Goal: Information Seeking & Learning: Learn about a topic

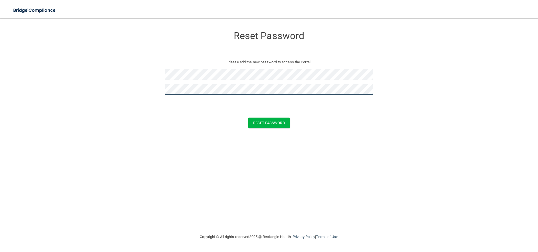
click at [249, 118] on button "Reset Password" at bounding box center [269, 123] width 41 height 11
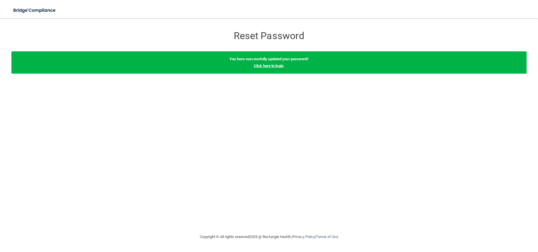
click at [279, 65] on link "Click here to login" at bounding box center [269, 66] width 30 height 4
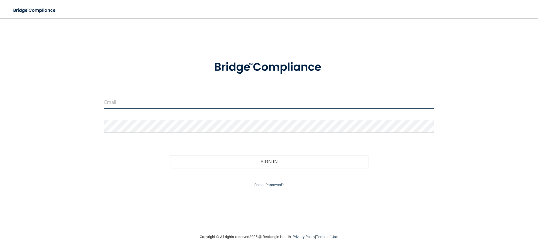
click at [192, 107] on input "email" at bounding box center [269, 102] width 330 height 13
type input "[EMAIL_ADDRESS][DOMAIN_NAME]"
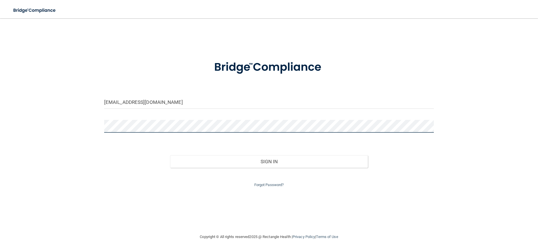
click at [170, 155] on button "Sign In" at bounding box center [269, 161] width 198 height 13
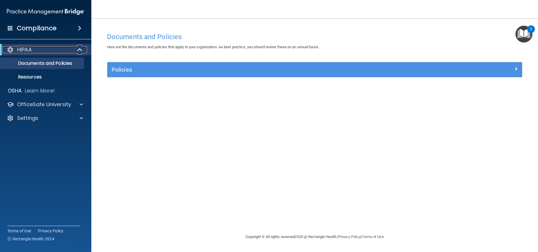
click at [58, 49] on div "HIPAA" at bounding box center [38, 49] width 71 height 7
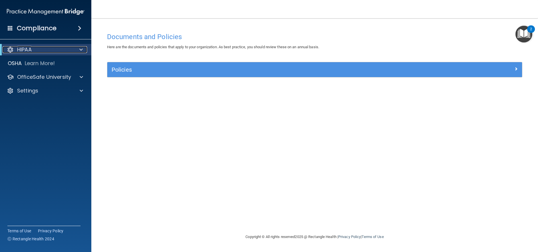
click at [58, 49] on div "HIPAA" at bounding box center [38, 49] width 71 height 7
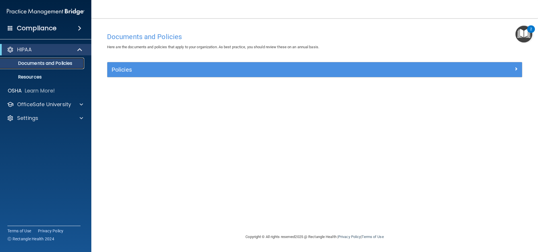
drag, startPoint x: 62, startPoint y: 64, endPoint x: 83, endPoint y: 64, distance: 20.3
click at [62, 64] on p "Documents and Policies" at bounding box center [43, 64] width 78 height 6
click at [526, 32] on img "Open Resource Center, 2 new notifications" at bounding box center [524, 34] width 17 height 17
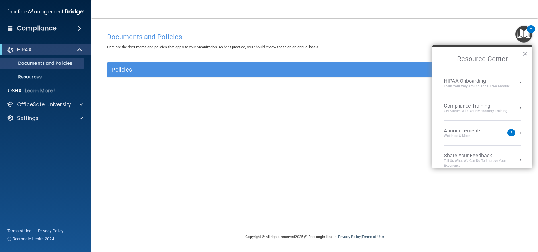
click at [480, 133] on div "Announcements" at bounding box center [468, 131] width 49 height 6
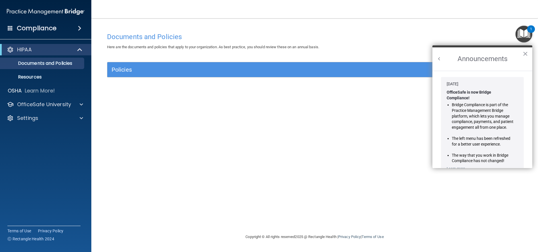
click at [438, 57] on button "Back to Resource Center Home" at bounding box center [440, 59] width 6 height 6
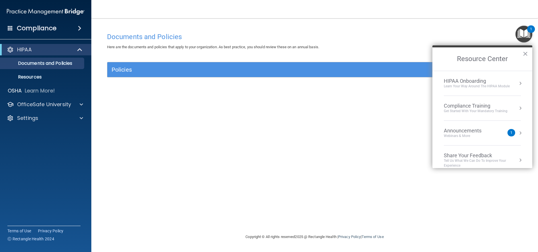
click at [466, 83] on div "HIPAA Onboarding" at bounding box center [477, 81] width 66 height 6
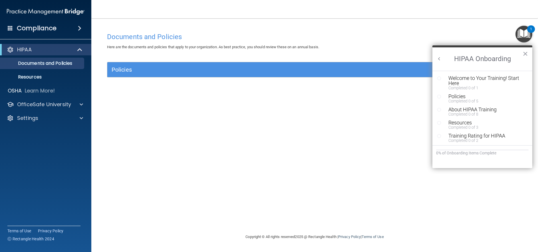
click at [477, 81] on div "Welcome to Your Training! Start Here" at bounding box center [485, 81] width 72 height 10
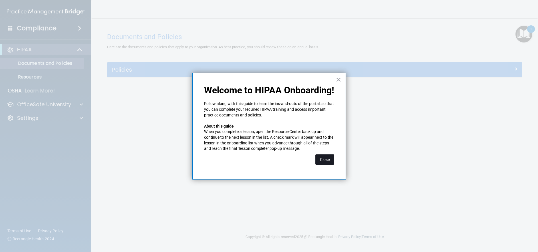
click at [327, 158] on button "Close" at bounding box center [325, 160] width 19 height 10
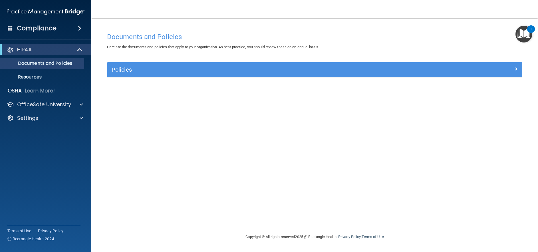
click at [461, 76] on div "Policies" at bounding box center [314, 69] width 415 height 15
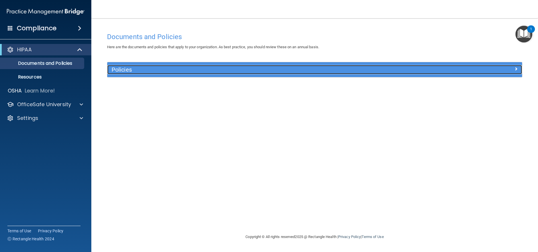
click at [391, 73] on h5 "Policies" at bounding box center [263, 70] width 303 height 6
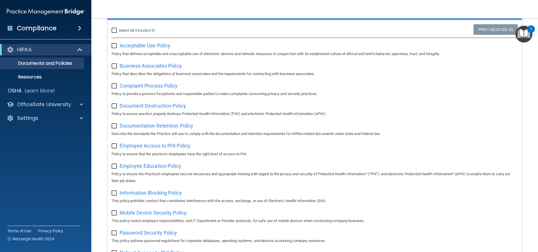
scroll to position [7, 0]
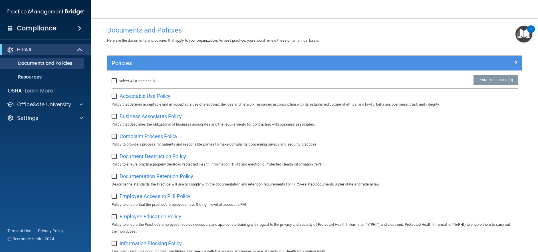
click at [523, 33] on img "Open Resource Center, 1 new notification" at bounding box center [524, 34] width 17 height 17
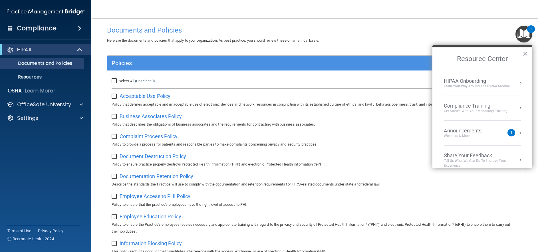
click at [475, 109] on div "Compliance Training" at bounding box center [476, 106] width 64 height 6
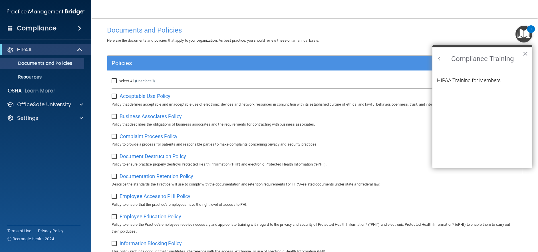
scroll to position [0, 0]
click at [463, 83] on div "HIPAA Training for Members" at bounding box center [469, 80] width 64 height 5
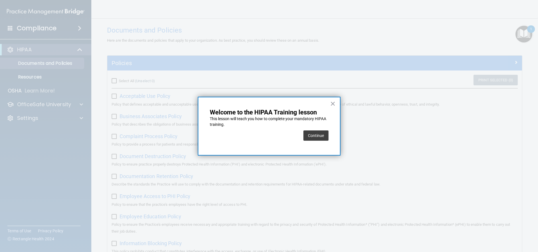
click at [310, 135] on button "Continue" at bounding box center [316, 136] width 25 height 10
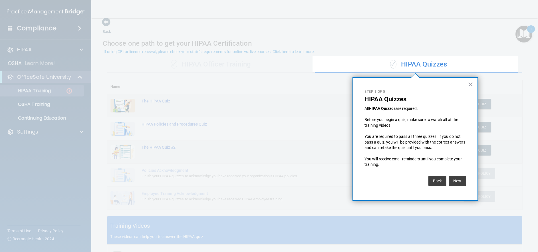
drag, startPoint x: 458, startPoint y: 178, endPoint x: 458, endPoint y: 157, distance: 21.7
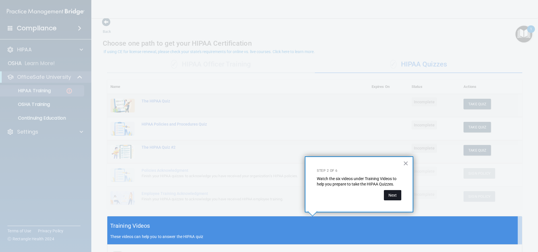
click at [395, 196] on button "Next" at bounding box center [392, 195] width 17 height 10
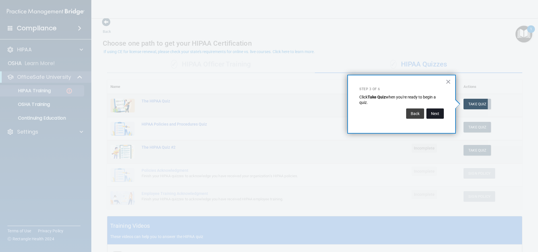
click at [435, 117] on button "Next" at bounding box center [435, 114] width 17 height 10
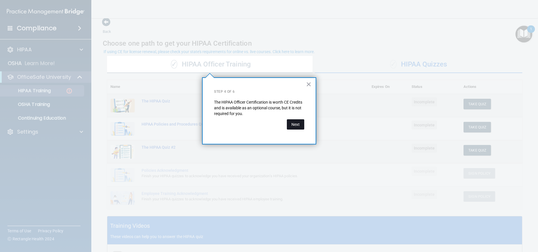
click at [303, 125] on button "Next" at bounding box center [295, 124] width 17 height 10
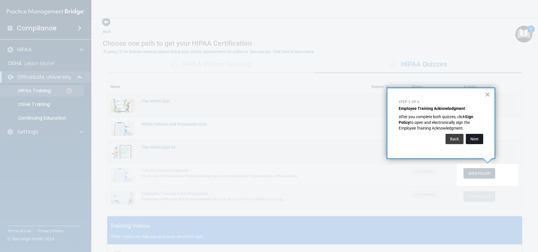
click at [477, 140] on button "Next" at bounding box center [474, 139] width 17 height 10
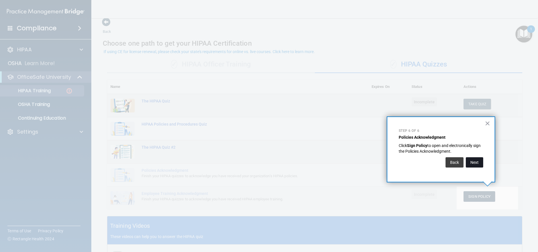
drag, startPoint x: 467, startPoint y: 160, endPoint x: 473, endPoint y: 161, distance: 6.3
click at [473, 161] on button "Next" at bounding box center [474, 162] width 17 height 10
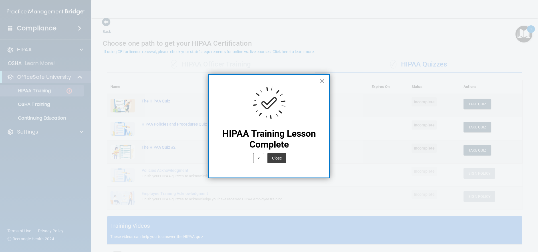
click at [279, 159] on button "Close" at bounding box center [277, 158] width 19 height 10
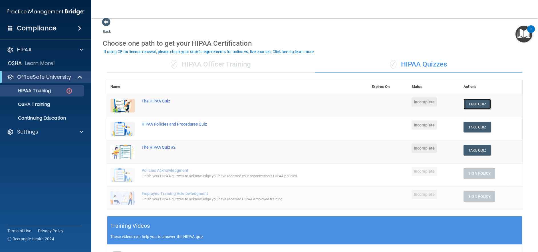
click at [471, 106] on button "Take Quiz" at bounding box center [477, 104] width 27 height 11
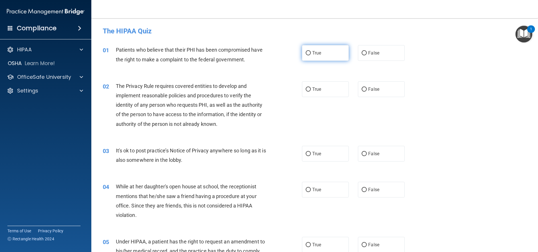
click at [306, 51] on input "True" at bounding box center [308, 53] width 5 height 4
radio input "true"
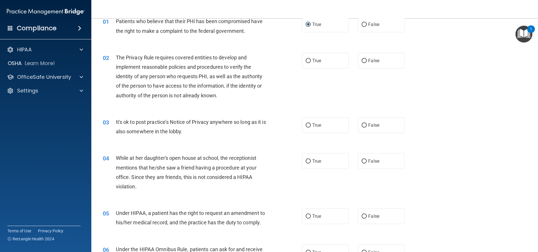
scroll to position [57, 0]
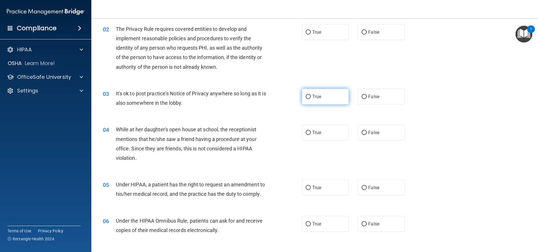
click at [313, 99] on span "True" at bounding box center [317, 96] width 9 height 5
click at [311, 99] on input "True" at bounding box center [308, 97] width 5 height 4
radio input "true"
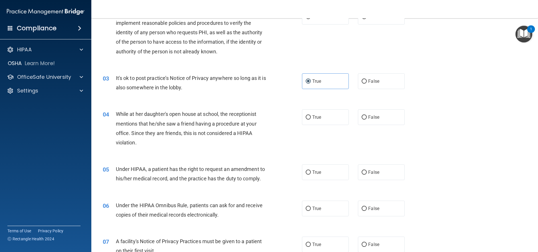
scroll to position [114, 0]
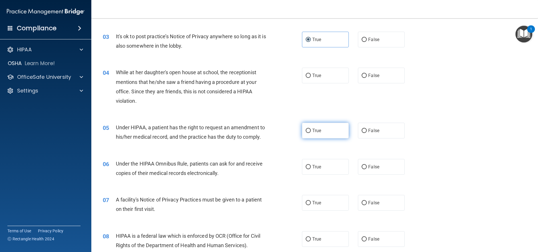
click at [307, 131] on input "True" at bounding box center [308, 131] width 5 height 4
radio input "true"
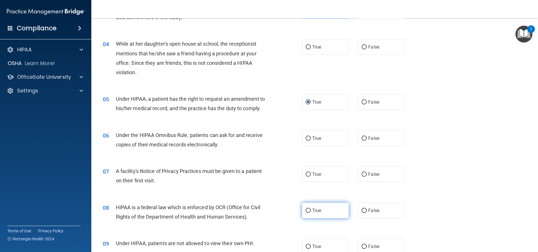
scroll to position [171, 0]
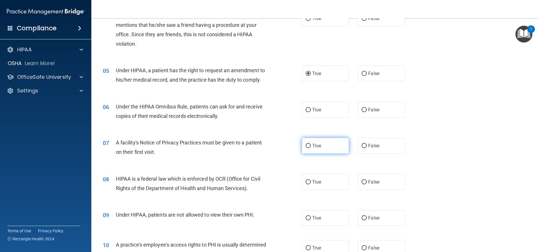
click at [306, 145] on input "True" at bounding box center [308, 146] width 5 height 4
radio input "true"
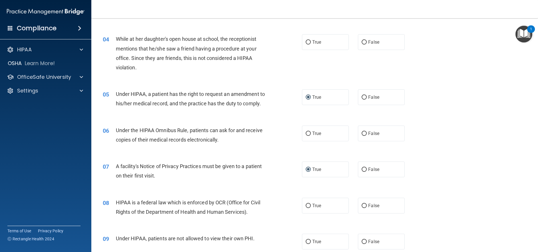
scroll to position [200, 0]
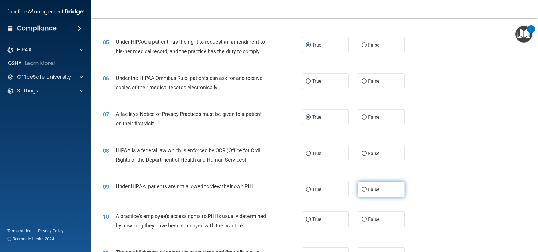
click at [369, 188] on span "False" at bounding box center [374, 189] width 11 height 5
click at [367, 188] on input "False" at bounding box center [364, 190] width 5 height 4
radio input "true"
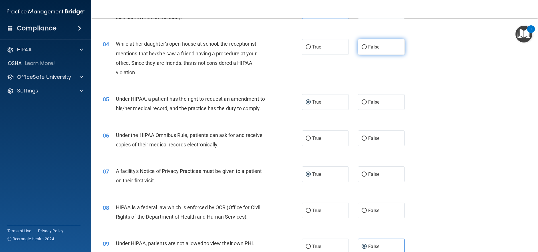
click at [364, 46] on input "False" at bounding box center [364, 47] width 5 height 4
radio input "true"
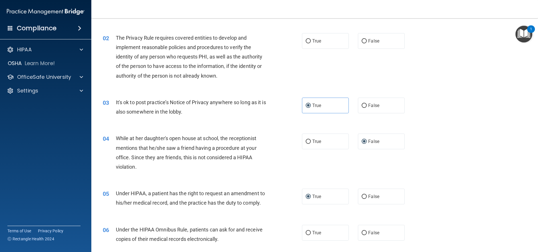
scroll to position [29, 0]
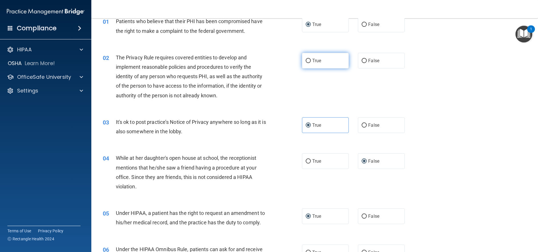
click at [309, 58] on label "True" at bounding box center [325, 61] width 47 height 16
click at [309, 59] on input "True" at bounding box center [308, 61] width 5 height 4
radio input "true"
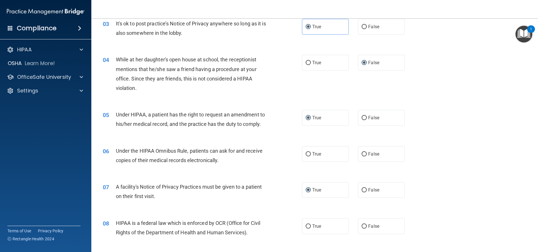
scroll to position [171, 0]
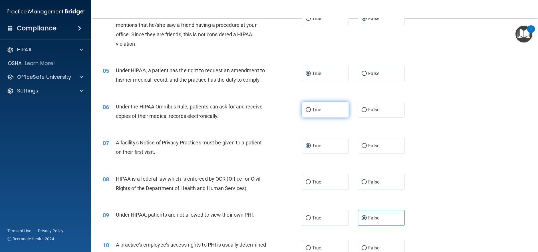
click at [309, 110] on label "True" at bounding box center [325, 110] width 47 height 16
click at [309, 110] on input "True" at bounding box center [308, 110] width 5 height 4
radio input "true"
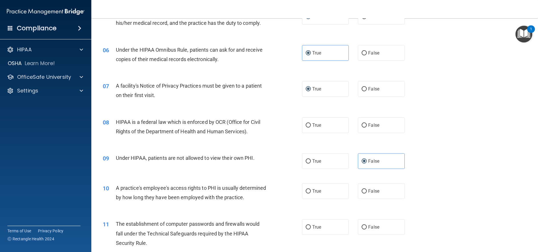
scroll to position [229, 0]
click at [364, 190] on input "False" at bounding box center [364, 191] width 5 height 4
radio input "true"
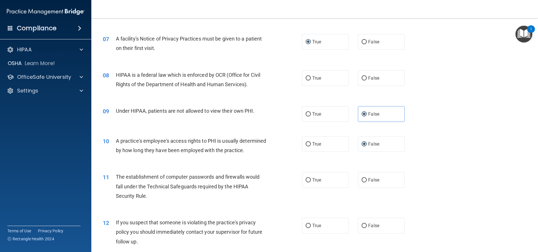
scroll to position [314, 0]
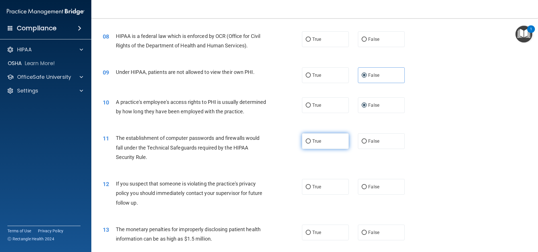
click at [310, 149] on label "True" at bounding box center [325, 141] width 47 height 16
click at [310, 144] on input "True" at bounding box center [308, 141] width 5 height 4
radio input "true"
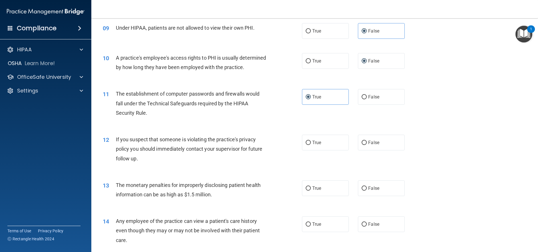
scroll to position [371, 0]
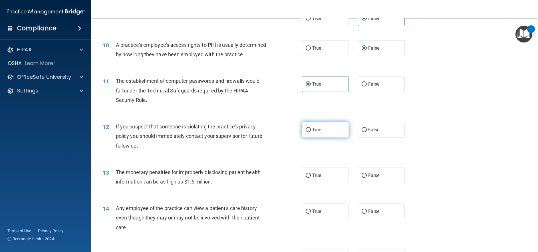
click at [310, 138] on label "True" at bounding box center [325, 130] width 47 height 16
click at [310, 132] on input "True" at bounding box center [308, 130] width 5 height 4
radio input "true"
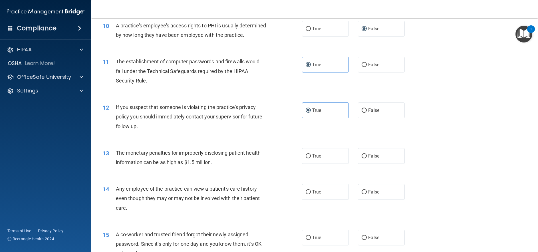
scroll to position [400, 0]
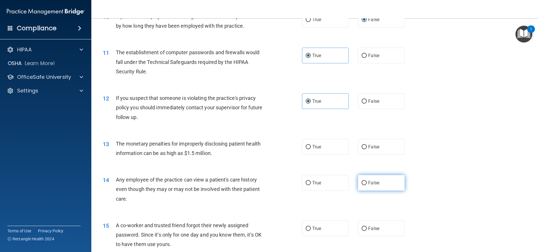
click at [365, 191] on label "False" at bounding box center [381, 183] width 47 height 16
click at [365, 185] on input "False" at bounding box center [364, 183] width 5 height 4
radio input "true"
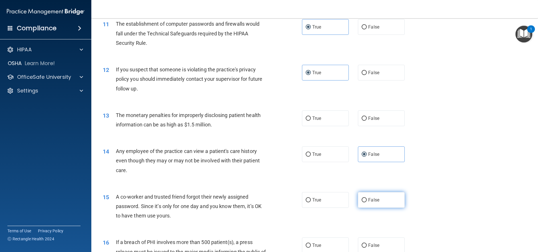
drag, startPoint x: 360, startPoint y: 210, endPoint x: 361, endPoint y: 202, distance: 7.8
click at [362, 203] on input "False" at bounding box center [364, 200] width 5 height 4
radio input "true"
click at [313, 121] on span "True" at bounding box center [317, 118] width 9 height 5
click at [310, 121] on input "True" at bounding box center [308, 119] width 5 height 4
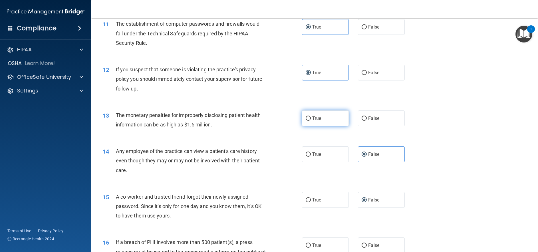
radio input "true"
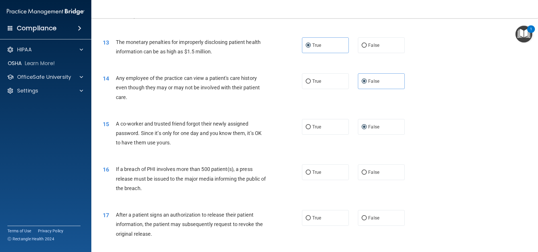
scroll to position [514, 0]
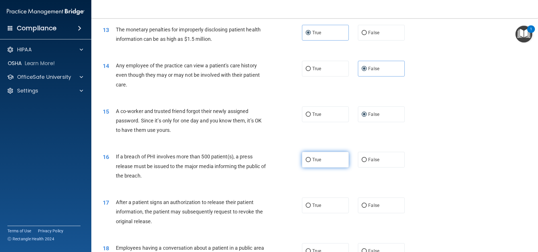
click at [306, 162] on input "True" at bounding box center [308, 160] width 5 height 4
radio input "true"
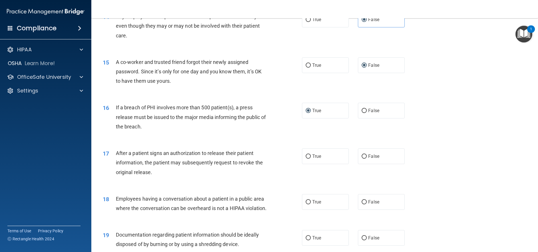
scroll to position [600, 0]
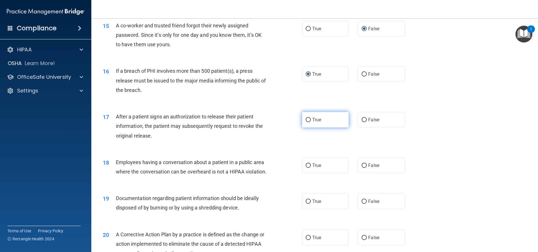
click at [306, 122] on input "True" at bounding box center [308, 120] width 5 height 4
radio input "true"
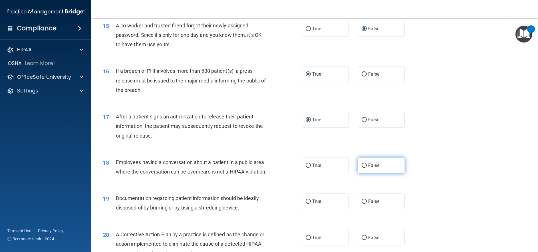
click at [369, 168] on span "False" at bounding box center [374, 165] width 11 height 5
click at [366, 168] on input "False" at bounding box center [364, 166] width 5 height 4
radio input "true"
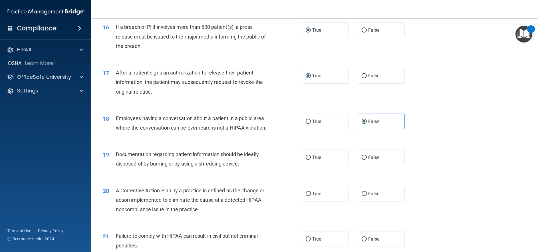
scroll to position [657, 0]
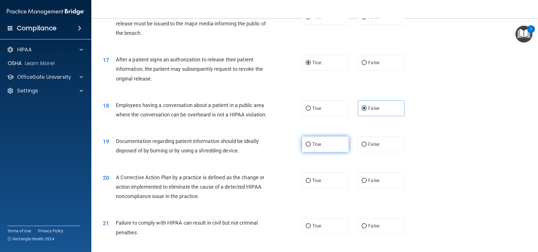
click at [307, 147] on input "True" at bounding box center [308, 145] width 5 height 4
radio input "true"
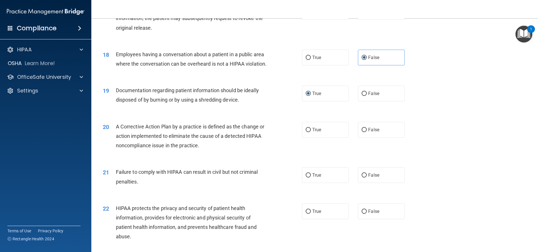
scroll to position [714, 0]
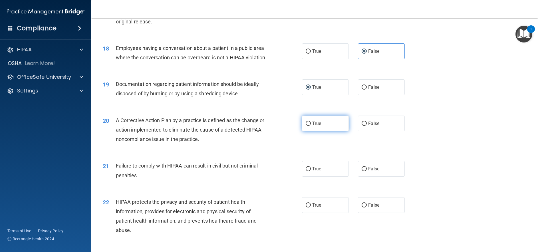
click at [306, 126] on input "True" at bounding box center [308, 124] width 5 height 4
radio input "true"
click at [362, 171] on input "False" at bounding box center [364, 169] width 5 height 4
radio input "true"
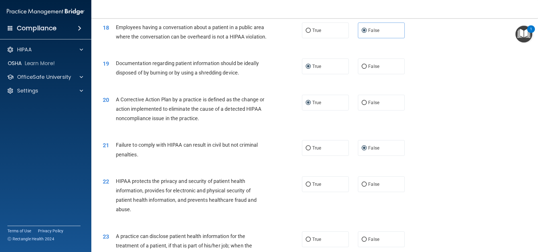
scroll to position [800, 0]
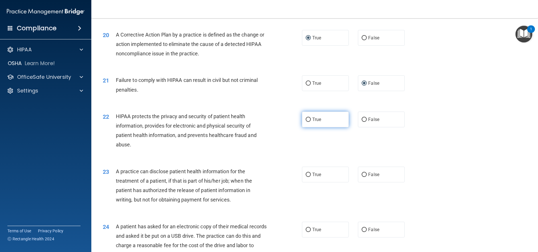
click at [309, 127] on label "True" at bounding box center [325, 120] width 47 height 16
click at [309, 122] on input "True" at bounding box center [308, 120] width 5 height 4
radio input "true"
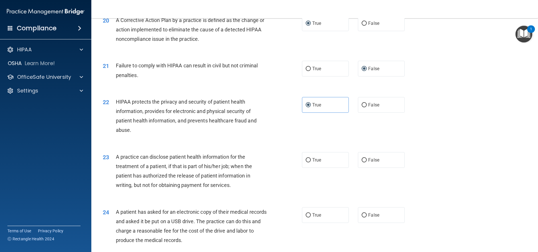
scroll to position [857, 0]
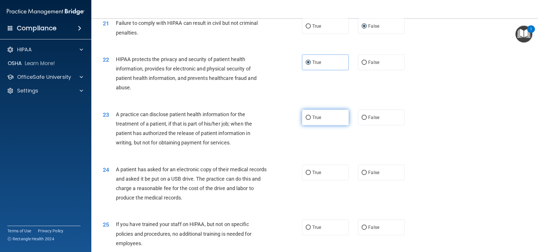
click at [306, 120] on input "True" at bounding box center [308, 118] width 5 height 4
radio input "true"
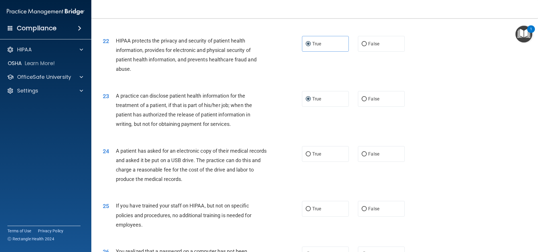
scroll to position [886, 0]
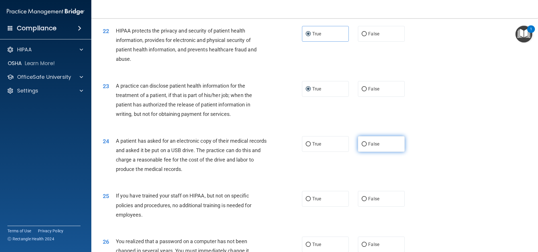
click at [365, 152] on label "False" at bounding box center [381, 144] width 47 height 16
click at [365, 147] on input "False" at bounding box center [364, 144] width 5 height 4
radio input "true"
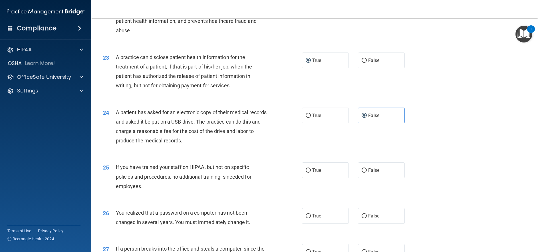
scroll to position [943, 0]
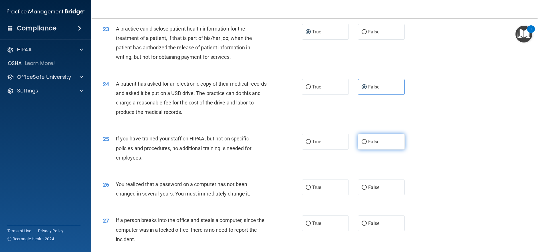
click at [363, 144] on input "False" at bounding box center [364, 142] width 5 height 4
radio input "true"
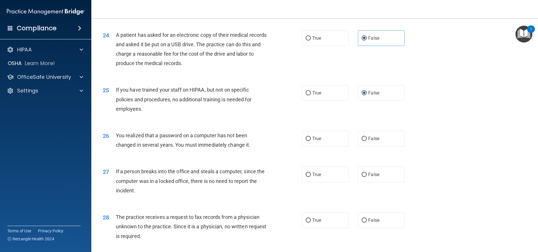
scroll to position [1000, 0]
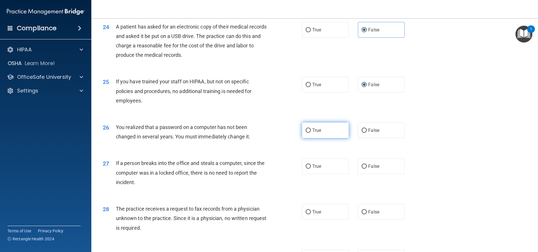
click at [306, 133] on input "True" at bounding box center [308, 131] width 5 height 4
radio input "true"
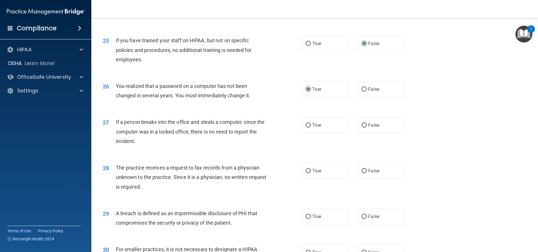
scroll to position [1057, 0]
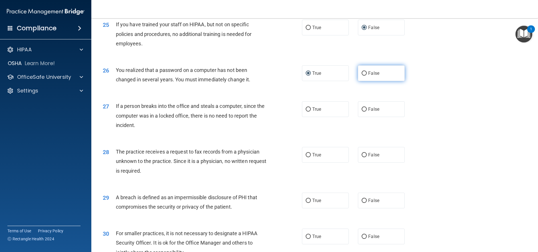
drag, startPoint x: 362, startPoint y: 90, endPoint x: 357, endPoint y: 93, distance: 5.9
click at [362, 76] on input "False" at bounding box center [364, 73] width 5 height 4
radio input "true"
radio input "false"
click at [365, 117] on label "False" at bounding box center [381, 109] width 47 height 16
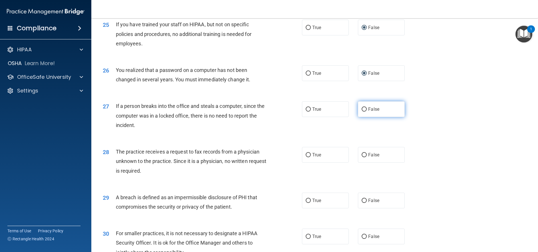
click at [365, 112] on input "False" at bounding box center [364, 109] width 5 height 4
radio input "true"
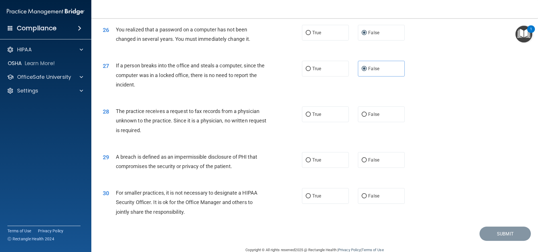
scroll to position [1114, 0]
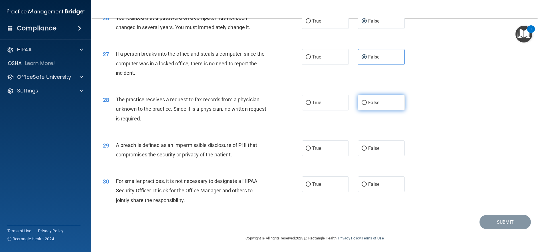
click at [365, 111] on label "False" at bounding box center [381, 103] width 47 height 16
click at [365, 105] on input "False" at bounding box center [364, 103] width 5 height 4
radio input "true"
click at [313, 151] on span "True" at bounding box center [317, 148] width 9 height 5
click at [311, 151] on input "True" at bounding box center [308, 149] width 5 height 4
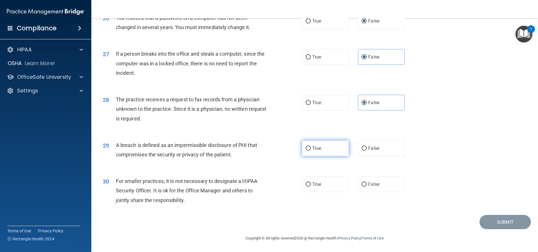
radio input "true"
click at [362, 187] on input "False" at bounding box center [364, 185] width 5 height 4
radio input "true"
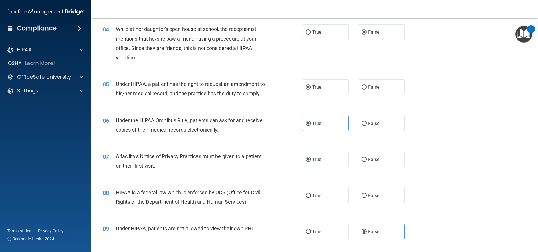
scroll to position [171, 0]
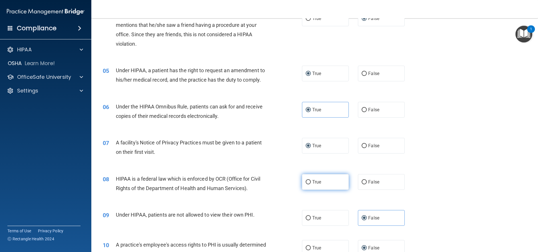
click at [318, 182] on span "True" at bounding box center [317, 181] width 9 height 5
click at [311, 182] on input "True" at bounding box center [308, 182] width 5 height 4
radio input "true"
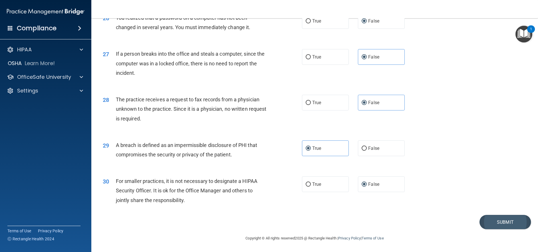
scroll to position [1128, 0]
click at [496, 222] on button "Submit" at bounding box center [505, 222] width 51 height 15
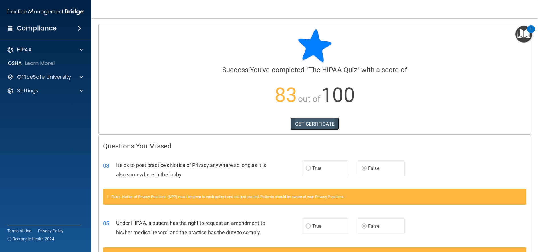
click at [308, 124] on link "GET CERTIFICATE" at bounding box center [315, 124] width 49 height 13
click at [523, 38] on img "Open Resource Center, 1 new notification" at bounding box center [524, 34] width 17 height 17
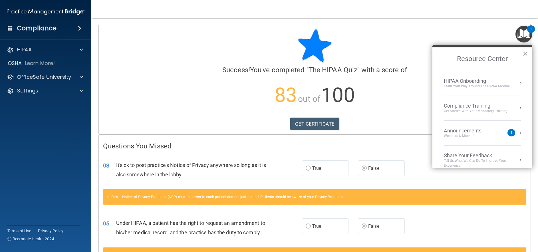
click at [476, 107] on div "Compliance Training" at bounding box center [476, 106] width 64 height 6
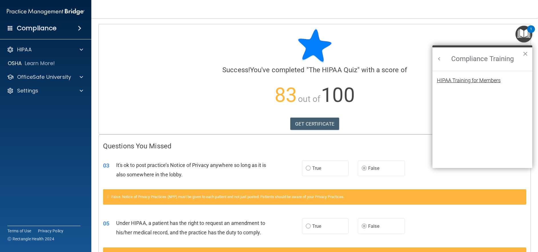
click at [469, 79] on div "HIPAA Training for Members" at bounding box center [469, 80] width 64 height 5
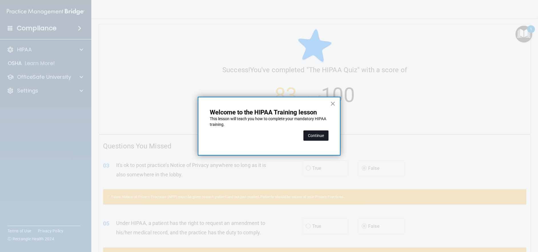
click at [315, 135] on button "Continue" at bounding box center [316, 136] width 25 height 10
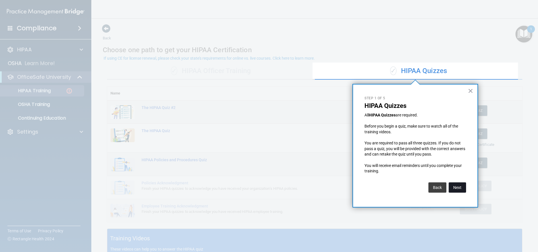
click at [460, 190] on button "Next" at bounding box center [457, 188] width 17 height 10
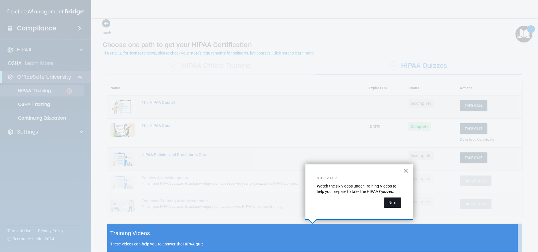
click at [391, 203] on button "Next" at bounding box center [392, 203] width 17 height 10
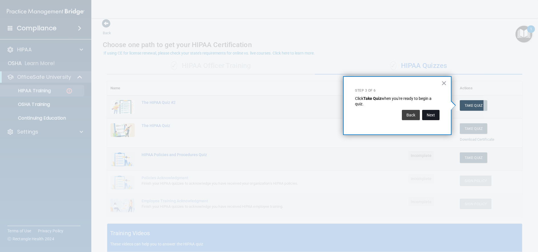
click at [437, 118] on button "Next" at bounding box center [431, 115] width 17 height 10
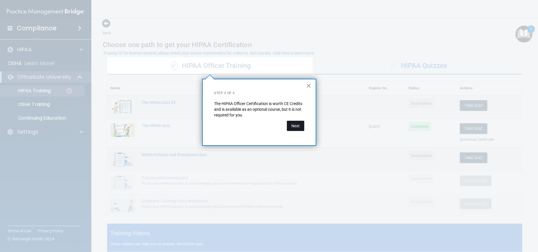
click at [291, 127] on button "Next" at bounding box center [295, 126] width 17 height 10
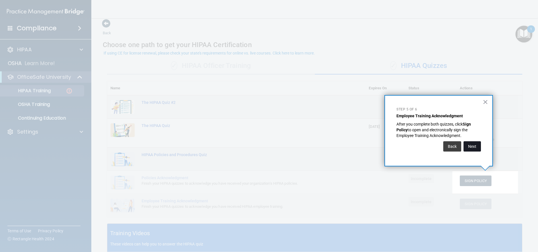
click at [470, 148] on button "Next" at bounding box center [472, 146] width 17 height 10
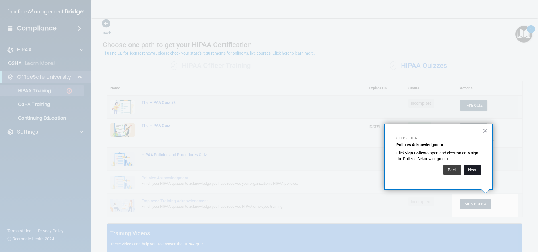
click at [475, 170] on button "Next" at bounding box center [472, 170] width 17 height 10
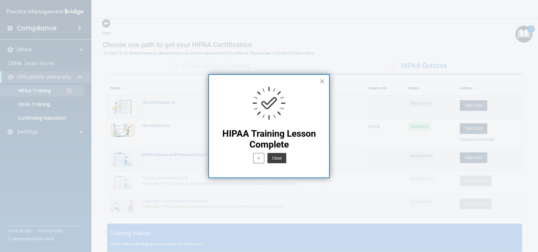
click at [277, 161] on button "Close" at bounding box center [277, 158] width 19 height 10
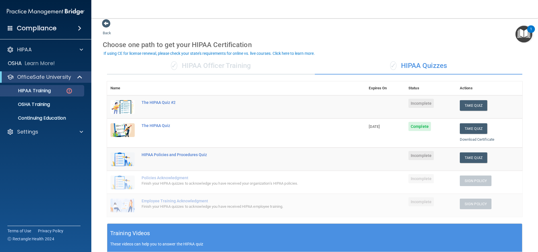
scroll to position [0, 0]
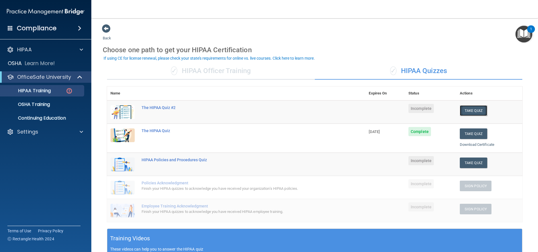
click at [469, 112] on button "Take Quiz" at bounding box center [473, 110] width 27 height 11
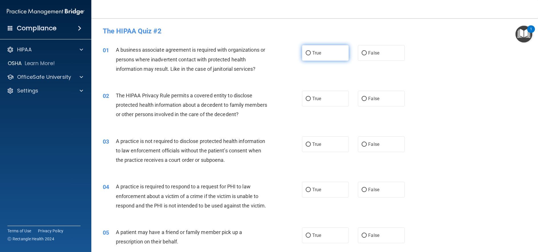
click at [306, 52] on input "True" at bounding box center [308, 53] width 5 height 4
radio input "true"
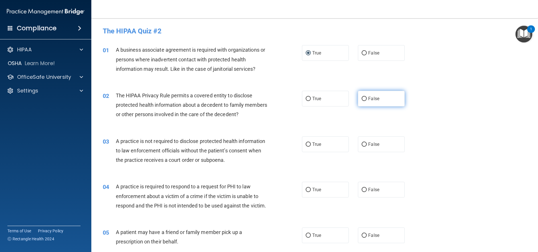
click at [358, 97] on label "False" at bounding box center [381, 99] width 47 height 16
click at [362, 97] on input "False" at bounding box center [364, 99] width 5 height 4
radio input "true"
click at [363, 191] on input "False" at bounding box center [364, 190] width 5 height 4
radio input "true"
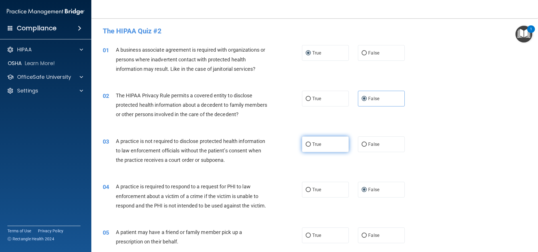
click at [306, 144] on input "True" at bounding box center [308, 145] width 5 height 4
radio input "true"
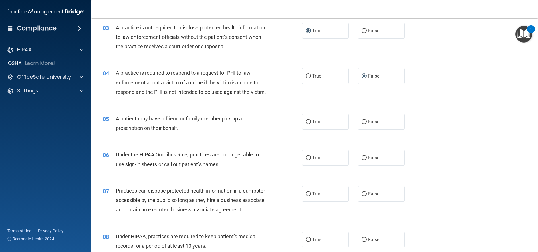
scroll to position [114, 0]
click at [317, 124] on span "True" at bounding box center [317, 121] width 9 height 5
click at [311, 124] on input "True" at bounding box center [308, 121] width 5 height 4
radio input "true"
click at [362, 160] on input "False" at bounding box center [364, 157] width 5 height 4
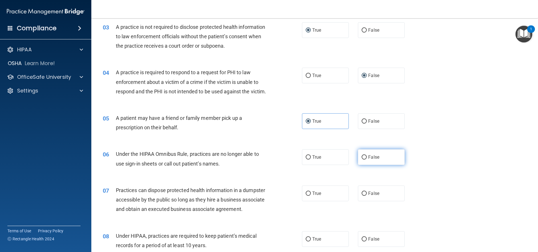
radio input "true"
click at [364, 196] on input "False" at bounding box center [364, 194] width 5 height 4
radio input "true"
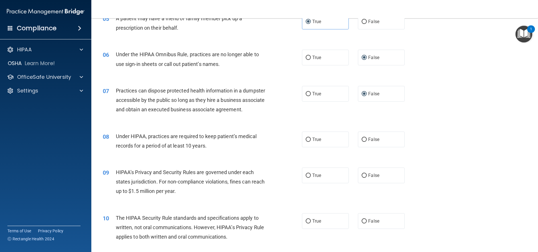
scroll to position [229, 0]
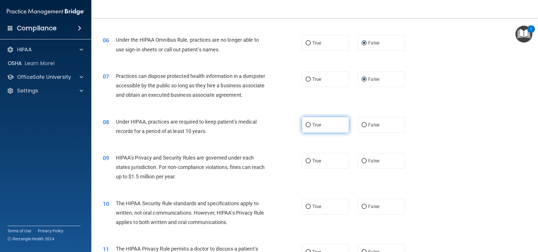
click at [306, 127] on input "True" at bounding box center [308, 125] width 5 height 4
radio input "true"
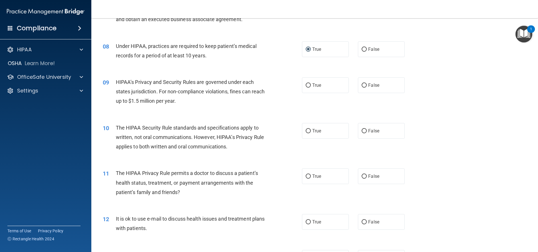
scroll to position [314, 0]
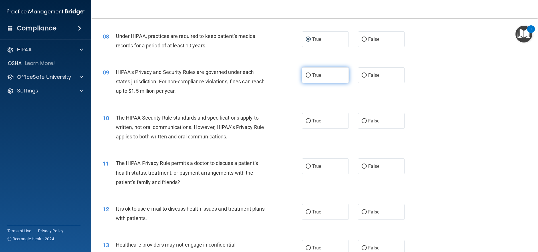
click at [306, 78] on input "True" at bounding box center [308, 75] width 5 height 4
radio input "true"
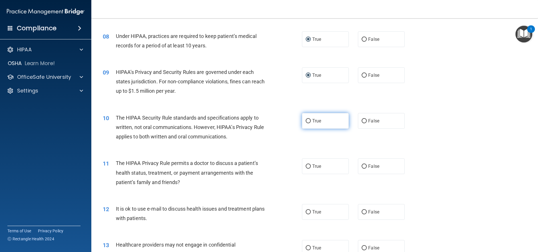
click at [306, 123] on input "True" at bounding box center [308, 121] width 5 height 4
radio input "true"
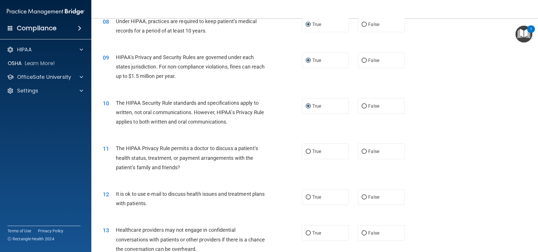
scroll to position [343, 0]
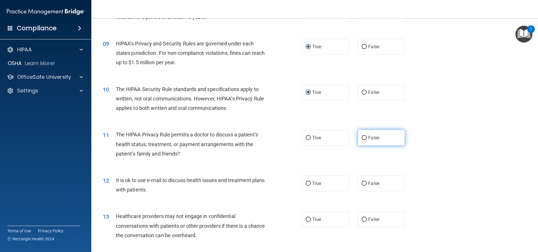
click at [365, 146] on label "False" at bounding box center [381, 138] width 47 height 16
click at [365, 140] on input "False" at bounding box center [364, 138] width 5 height 4
radio input "true"
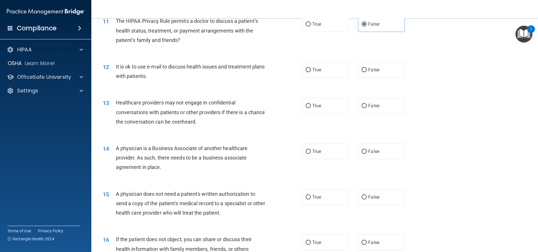
scroll to position [457, 0]
click at [366, 77] on label "False" at bounding box center [381, 69] width 47 height 16
click at [366, 72] on input "False" at bounding box center [364, 69] width 5 height 4
radio input "true"
click at [317, 108] on span "True" at bounding box center [317, 105] width 9 height 5
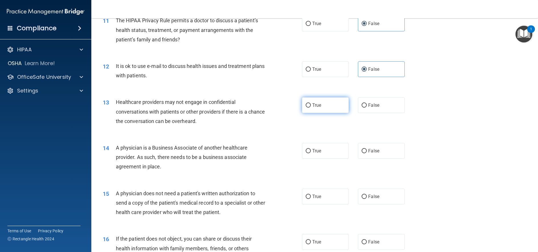
click at [311, 108] on input "True" at bounding box center [308, 105] width 5 height 4
radio input "true"
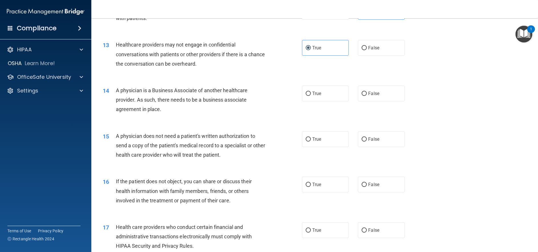
scroll to position [543, 0]
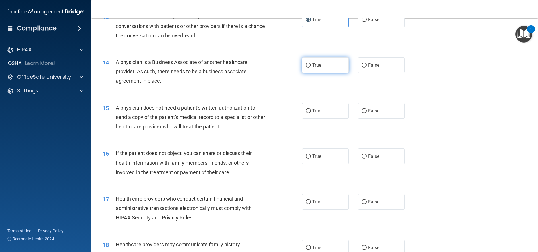
click at [303, 73] on label "True" at bounding box center [325, 65] width 47 height 16
click at [306, 68] on input "True" at bounding box center [308, 65] width 5 height 4
radio input "true"
click at [315, 114] on span "True" at bounding box center [317, 110] width 9 height 5
click at [311, 113] on input "True" at bounding box center [308, 111] width 5 height 4
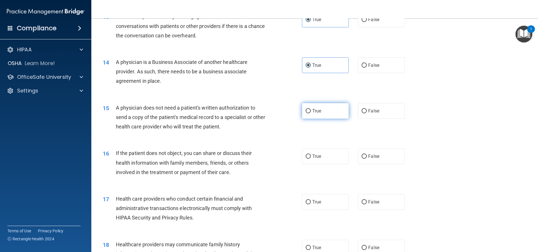
radio input "true"
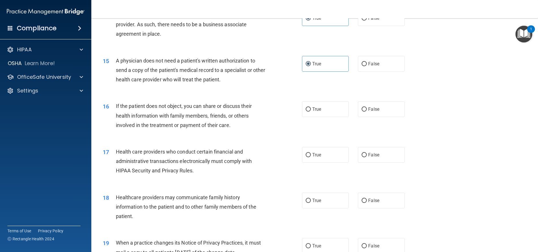
scroll to position [600, 0]
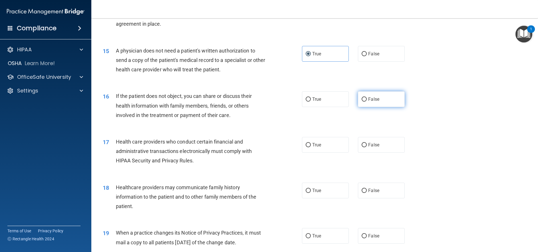
click at [364, 102] on input "False" at bounding box center [364, 99] width 5 height 4
radio input "true"
click at [306, 147] on input "True" at bounding box center [308, 145] width 5 height 4
radio input "true"
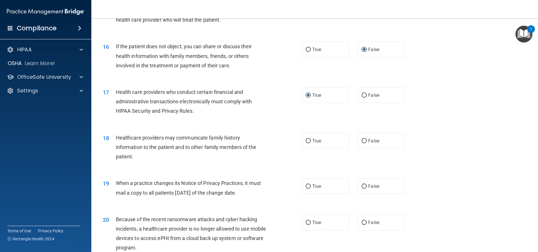
scroll to position [686, 0]
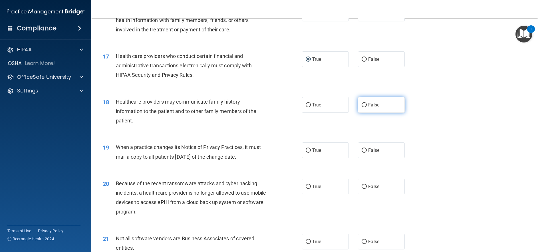
click at [371, 108] on span "False" at bounding box center [374, 104] width 11 height 5
click at [367, 107] on input "False" at bounding box center [364, 105] width 5 height 4
radio input "true"
click at [310, 158] on label "True" at bounding box center [325, 151] width 47 height 16
click at [310, 153] on input "True" at bounding box center [308, 151] width 5 height 4
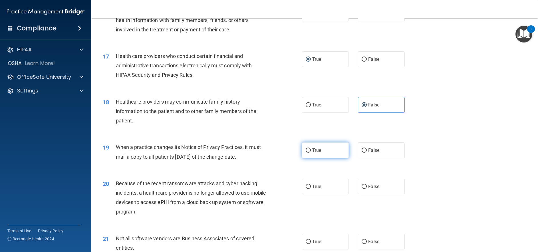
radio input "true"
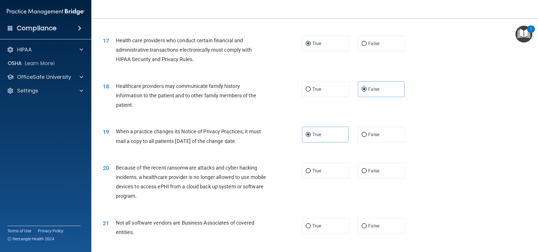
scroll to position [714, 0]
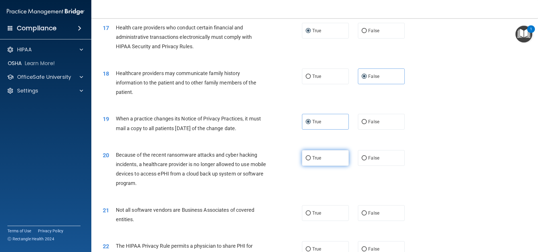
click at [313, 161] on span "True" at bounding box center [317, 157] width 9 height 5
click at [310, 161] on input "True" at bounding box center [308, 158] width 5 height 4
radio input "true"
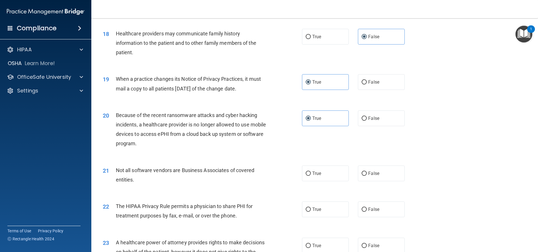
scroll to position [771, 0]
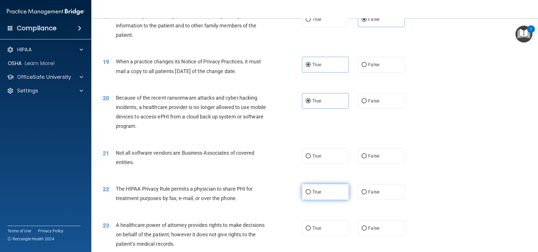
click at [313, 195] on span "True" at bounding box center [317, 191] width 9 height 5
click at [311, 195] on input "True" at bounding box center [308, 192] width 5 height 4
radio input "true"
click at [316, 159] on span "True" at bounding box center [317, 155] width 9 height 5
click at [311, 159] on input "True" at bounding box center [308, 156] width 5 height 4
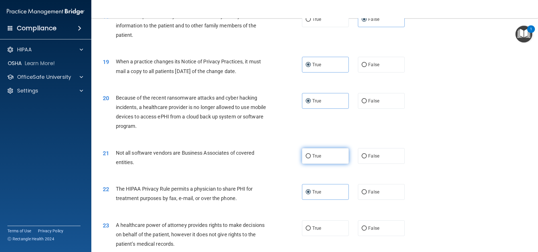
radio input "true"
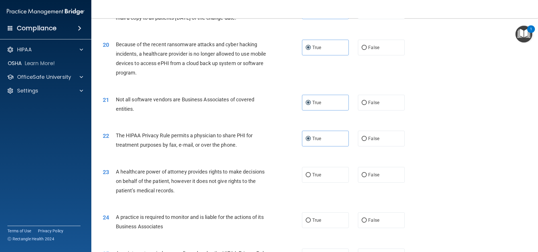
scroll to position [828, 0]
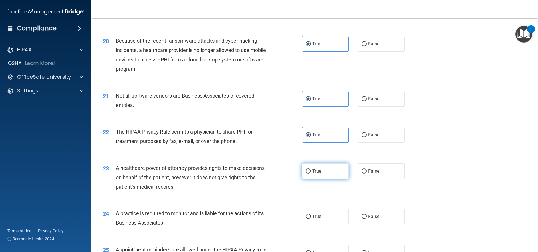
click at [309, 179] on label "True" at bounding box center [325, 171] width 47 height 16
click at [309, 174] on input "True" at bounding box center [308, 171] width 5 height 4
radio input "true"
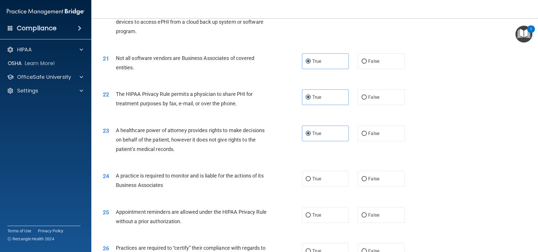
scroll to position [886, 0]
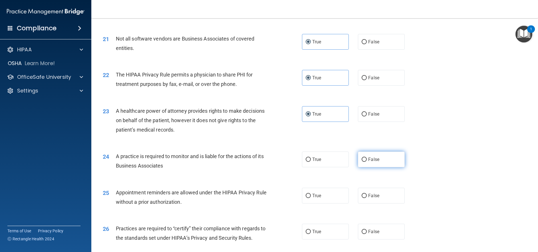
click at [369, 162] on span "False" at bounding box center [374, 159] width 11 height 5
click at [367, 162] on input "False" at bounding box center [364, 160] width 5 height 4
radio input "true"
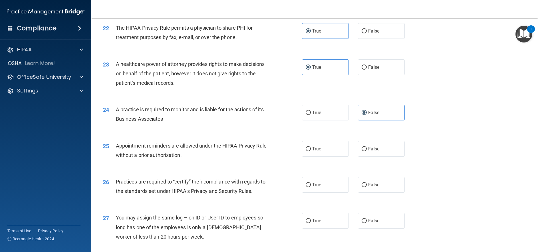
scroll to position [943, 0]
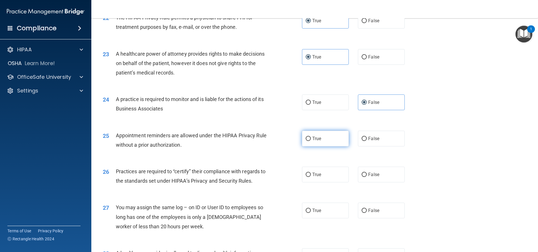
click at [307, 141] on input "True" at bounding box center [308, 139] width 5 height 4
radio input "true"
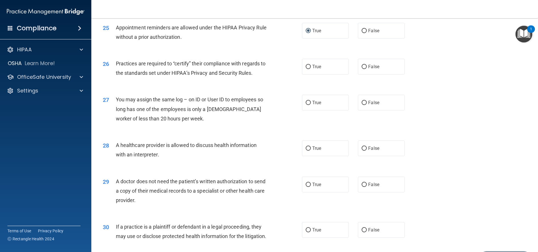
scroll to position [1057, 0]
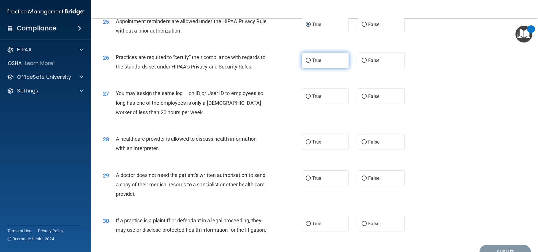
click at [309, 68] on label "True" at bounding box center [325, 61] width 47 height 16
click at [309, 63] on input "True" at bounding box center [308, 61] width 5 height 4
radio input "true"
click at [365, 104] on label "False" at bounding box center [381, 97] width 47 height 16
click at [365, 99] on input "False" at bounding box center [364, 97] width 5 height 4
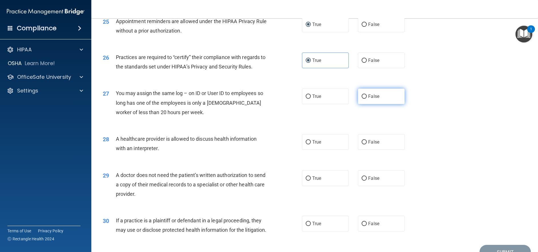
radio input "true"
click at [307, 145] on input "True" at bounding box center [308, 142] width 5 height 4
radio input "true"
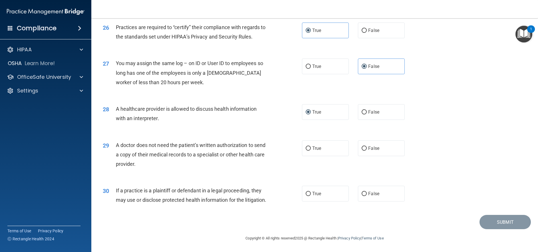
scroll to position [1114, 0]
click at [307, 147] on input "True" at bounding box center [308, 149] width 5 height 4
radio input "true"
click at [306, 192] on input "True" at bounding box center [308, 194] width 5 height 4
radio input "true"
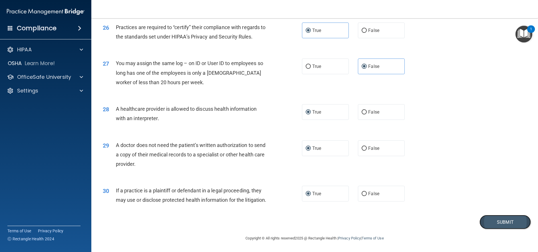
click at [487, 225] on button "Submit" at bounding box center [505, 222] width 51 height 15
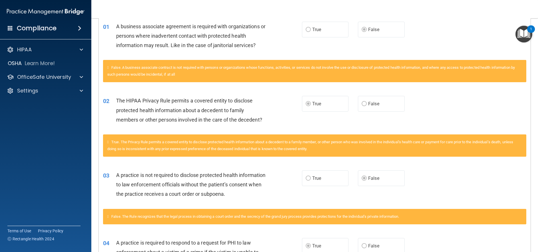
scroll to position [33, 0]
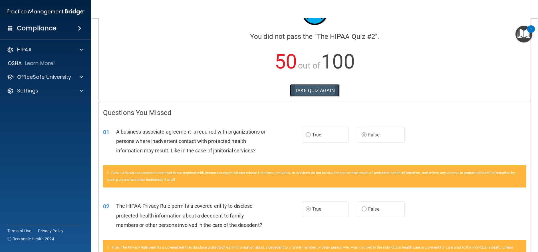
click at [314, 90] on button "TAKE QUIZ AGAIN" at bounding box center [314, 90] width 49 height 13
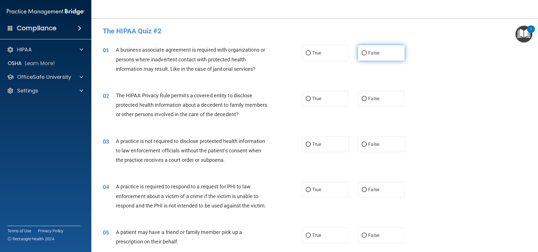
click at [365, 56] on label "False" at bounding box center [381, 53] width 47 height 16
click at [365, 55] on input "False" at bounding box center [364, 53] width 5 height 4
radio input "true"
drag, startPoint x: 303, startPoint y: 95, endPoint x: 307, endPoint y: 98, distance: 5.1
click at [303, 95] on label "True" at bounding box center [325, 99] width 47 height 16
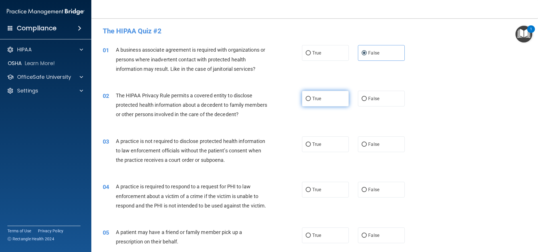
click at [306, 97] on input "True" at bounding box center [308, 99] width 5 height 4
radio input "true"
click at [362, 143] on input "False" at bounding box center [364, 145] width 5 height 4
radio input "true"
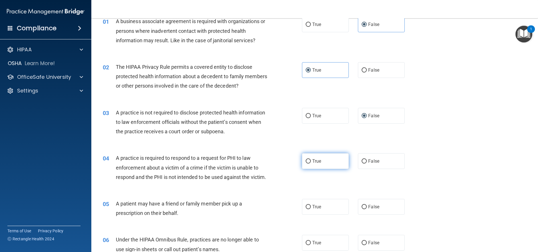
click at [306, 162] on input "True" at bounding box center [308, 161] width 5 height 4
radio input "true"
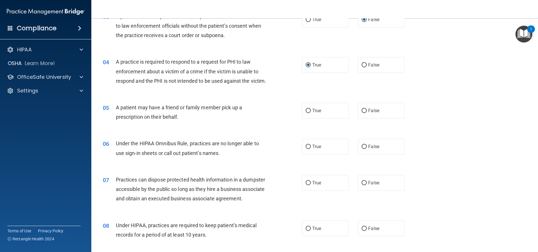
scroll to position [143, 0]
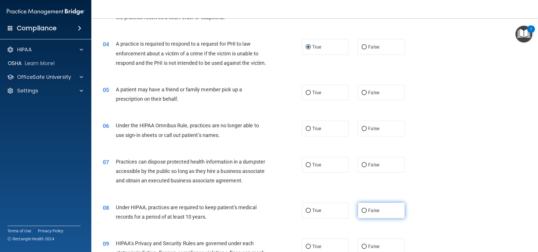
click at [364, 219] on label "False" at bounding box center [381, 211] width 47 height 16
click at [364, 213] on input "False" at bounding box center [364, 211] width 5 height 4
radio input "true"
click at [363, 167] on input "False" at bounding box center [364, 165] width 5 height 4
radio input "true"
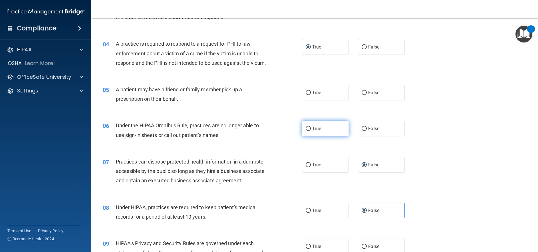
click at [313, 131] on span "True" at bounding box center [317, 128] width 9 height 5
click at [311, 131] on input "True" at bounding box center [308, 129] width 5 height 4
radio input "true"
click at [317, 101] on label "True" at bounding box center [325, 93] width 47 height 16
click at [311, 95] on input "True" at bounding box center [308, 93] width 5 height 4
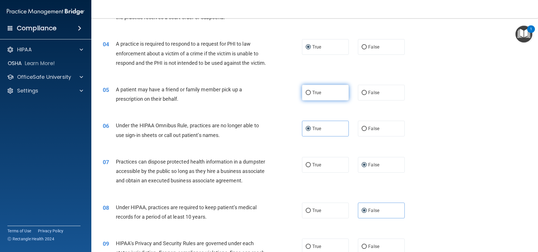
radio input "true"
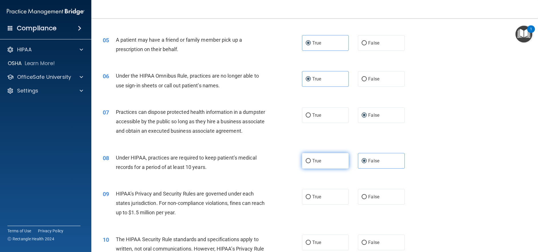
scroll to position [257, 0]
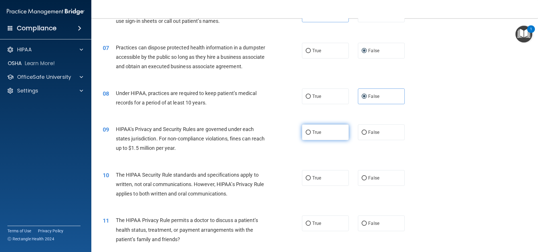
click at [313, 140] on label "True" at bounding box center [325, 133] width 47 height 16
click at [311, 135] on input "True" at bounding box center [308, 133] width 5 height 4
radio input "true"
click at [358, 140] on label "False" at bounding box center [381, 133] width 47 height 16
click at [362, 135] on input "False" at bounding box center [364, 133] width 5 height 4
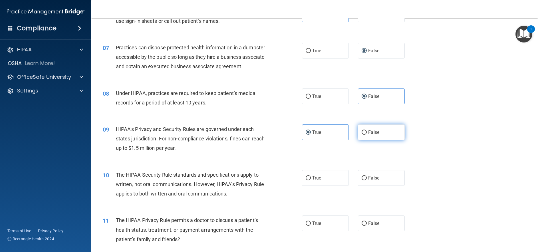
radio input "true"
radio input "false"
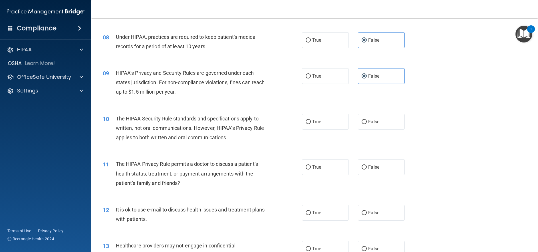
scroll to position [314, 0]
click at [306, 123] on input "True" at bounding box center [308, 121] width 5 height 4
radio input "true"
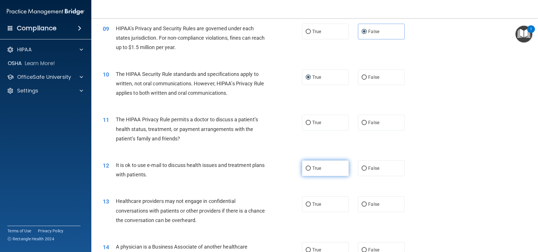
scroll to position [371, 0]
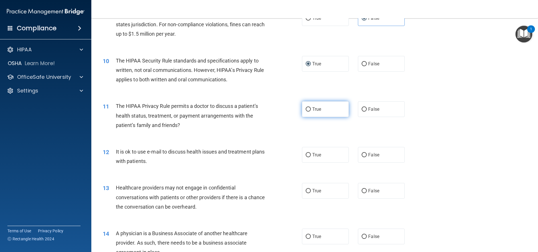
drag, startPoint x: 306, startPoint y: 128, endPoint x: 309, endPoint y: 141, distance: 13.1
click at [306, 112] on input "True" at bounding box center [308, 109] width 5 height 4
radio input "true"
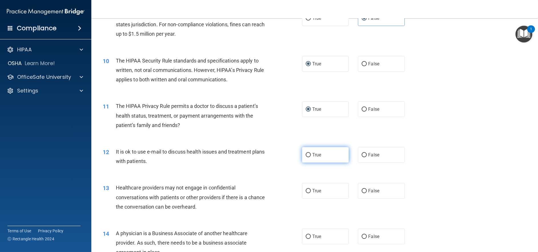
click at [307, 163] on label "True" at bounding box center [325, 155] width 47 height 16
click at [307, 157] on input "True" at bounding box center [308, 155] width 5 height 4
radio input "true"
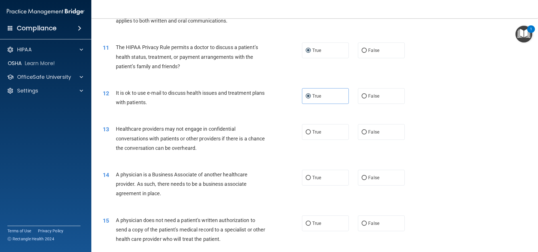
scroll to position [457, 0]
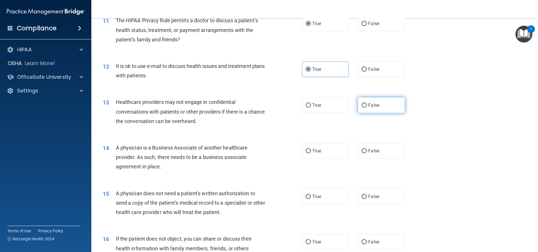
click at [369, 108] on span "False" at bounding box center [374, 105] width 11 height 5
click at [366, 108] on input "False" at bounding box center [364, 105] width 5 height 4
radio input "true"
click at [362, 153] on input "False" at bounding box center [364, 151] width 5 height 4
radio input "true"
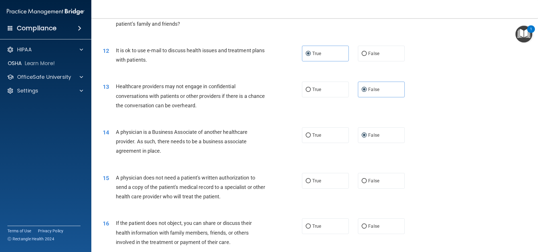
scroll to position [486, 0]
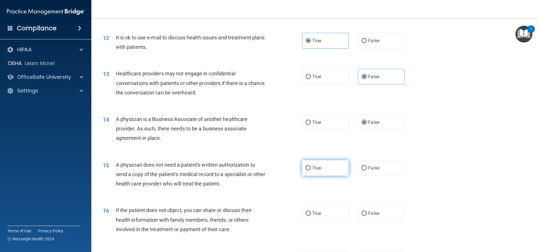
click at [307, 171] on input "True" at bounding box center [308, 168] width 5 height 4
radio input "true"
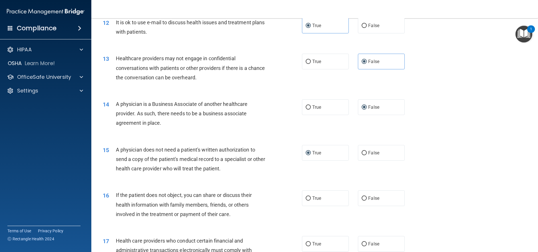
scroll to position [543, 0]
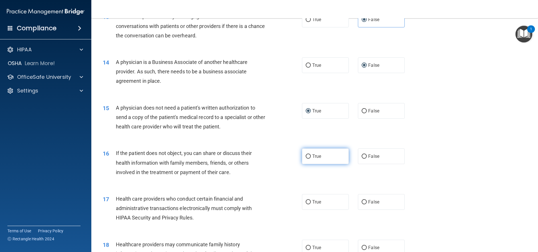
click at [309, 164] on label "True" at bounding box center [325, 157] width 47 height 16
click at [309, 159] on input "True" at bounding box center [308, 157] width 5 height 4
radio input "true"
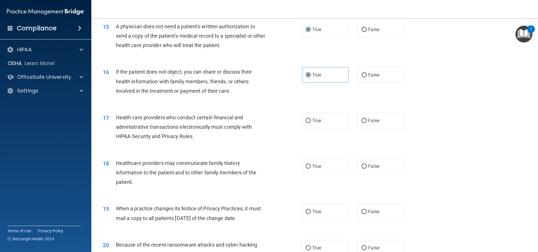
scroll to position [628, 0]
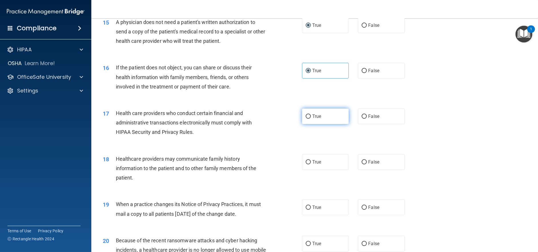
click at [310, 124] on label "True" at bounding box center [325, 117] width 47 height 16
click at [310, 119] on input "True" at bounding box center [308, 117] width 5 height 4
radio input "true"
click at [364, 165] on input "False" at bounding box center [364, 162] width 5 height 4
radio input "true"
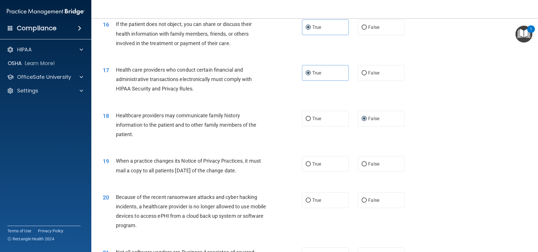
scroll to position [686, 0]
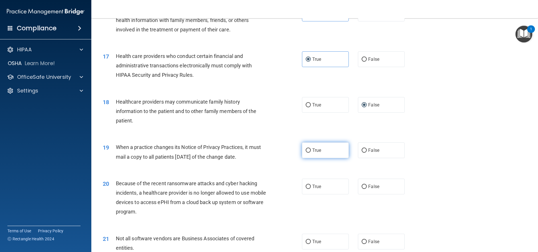
click at [310, 158] on label "True" at bounding box center [325, 151] width 47 height 16
click at [310, 153] on input "True" at bounding box center [308, 151] width 5 height 4
radio input "true"
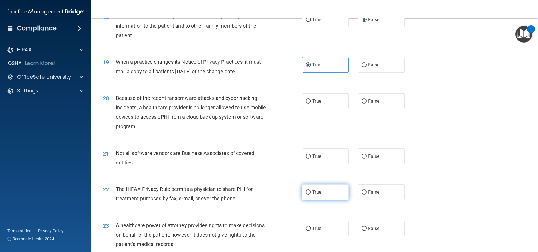
scroll to position [771, 0]
click at [376, 104] on span "False" at bounding box center [374, 100] width 11 height 5
click at [367, 103] on input "False" at bounding box center [364, 101] width 5 height 4
radio input "true"
click at [309, 164] on label "True" at bounding box center [325, 156] width 47 height 16
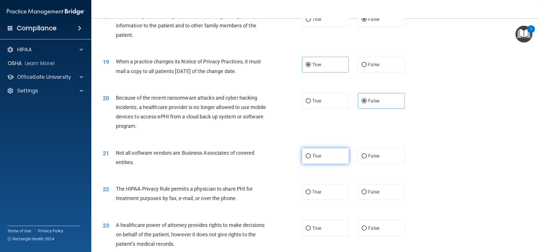
click at [309, 159] on input "True" at bounding box center [308, 156] width 5 height 4
radio input "true"
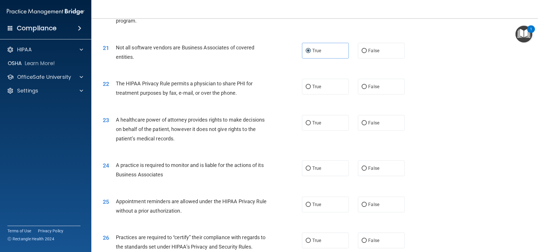
scroll to position [886, 0]
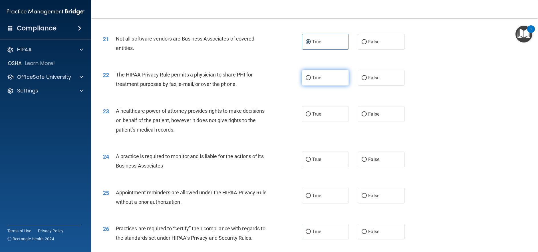
click at [315, 81] on span "True" at bounding box center [317, 77] width 9 height 5
click at [311, 80] on input "True" at bounding box center [308, 78] width 5 height 4
radio input "true"
click at [367, 122] on label "False" at bounding box center [381, 114] width 47 height 16
click at [367, 117] on input "False" at bounding box center [364, 114] width 5 height 4
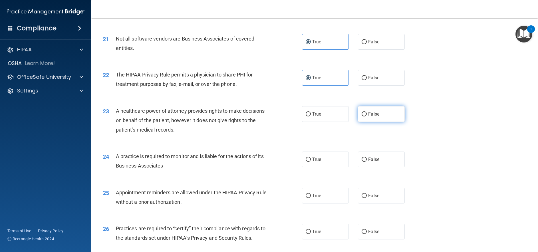
radio input "true"
click at [362, 162] on input "False" at bounding box center [364, 160] width 5 height 4
radio input "true"
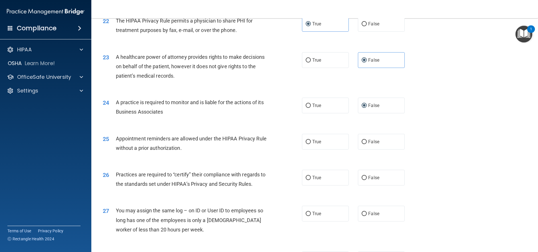
scroll to position [943, 0]
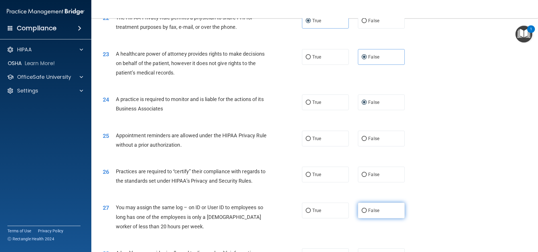
click at [362, 213] on input "False" at bounding box center [364, 211] width 5 height 4
radio input "true"
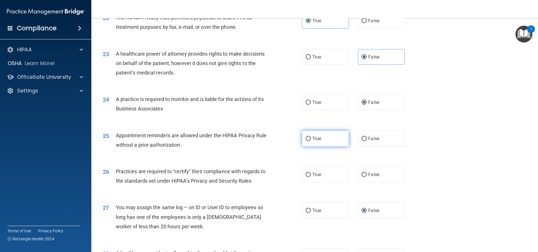
click at [306, 141] on input "True" at bounding box center [308, 139] width 5 height 4
radio input "true"
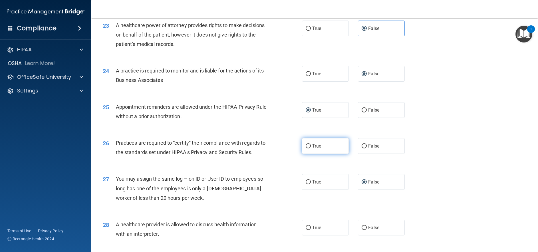
click at [308, 149] on input "True" at bounding box center [308, 146] width 5 height 4
radio input "true"
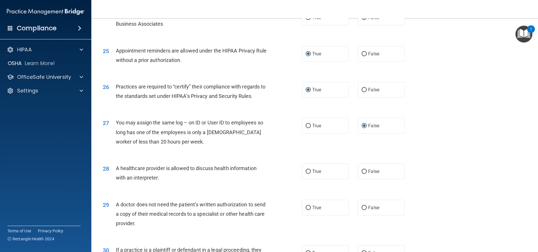
scroll to position [1028, 0]
click at [302, 179] on label "True" at bounding box center [325, 171] width 47 height 16
click at [306, 173] on input "True" at bounding box center [308, 171] width 5 height 4
radio input "true"
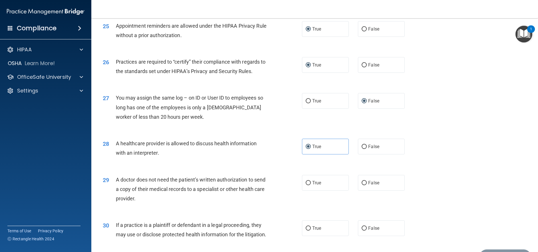
scroll to position [1086, 0]
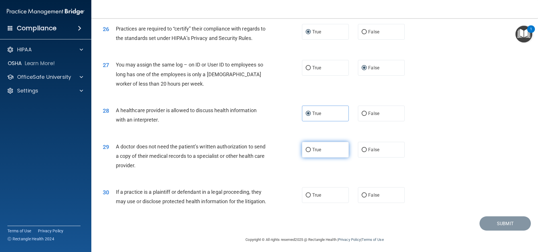
click at [317, 158] on label "True" at bounding box center [325, 150] width 47 height 16
click at [311, 152] on input "True" at bounding box center [308, 150] width 5 height 4
radio input "true"
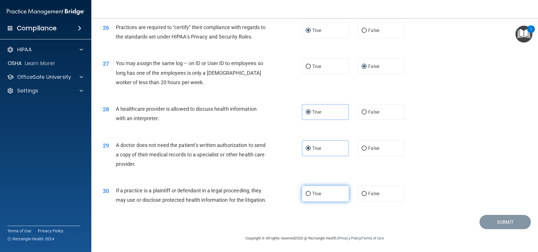
click at [307, 192] on input "True" at bounding box center [308, 194] width 5 height 4
radio input "true"
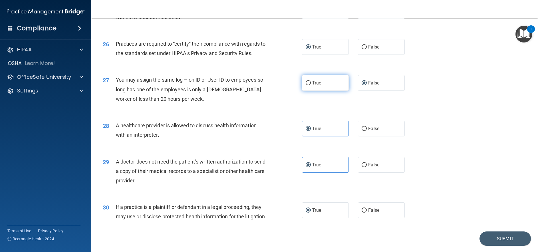
scroll to position [1057, 0]
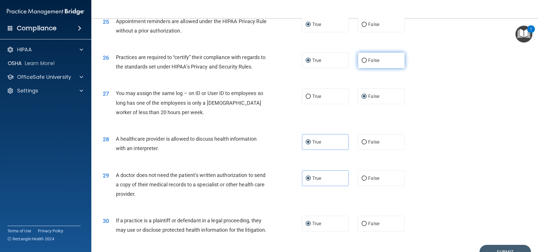
click at [369, 63] on span "False" at bounding box center [374, 60] width 11 height 5
click at [366, 63] on input "False" at bounding box center [364, 61] width 5 height 4
radio input "true"
radio input "false"
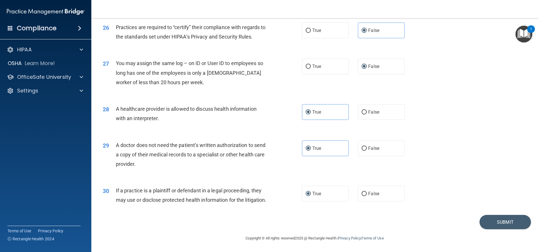
scroll to position [1116, 0]
click at [490, 221] on button "Submit" at bounding box center [505, 222] width 51 height 15
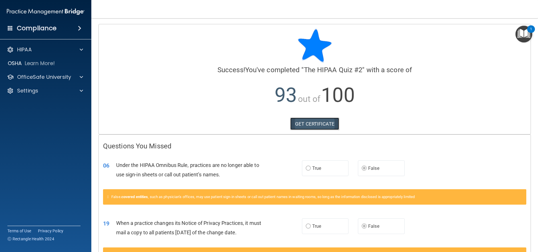
click at [318, 124] on link "GET CERTIFICATE" at bounding box center [315, 124] width 49 height 13
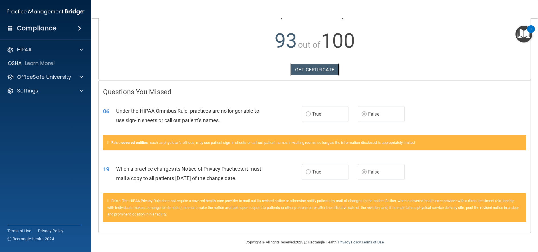
scroll to position [58, 0]
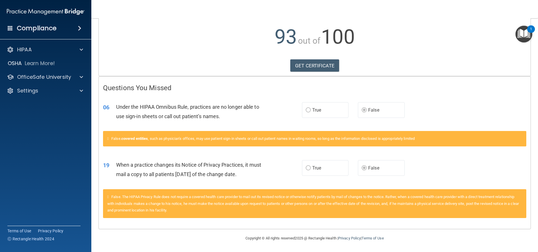
click at [525, 31] on img "Open Resource Center, 1 new notification" at bounding box center [524, 34] width 17 height 17
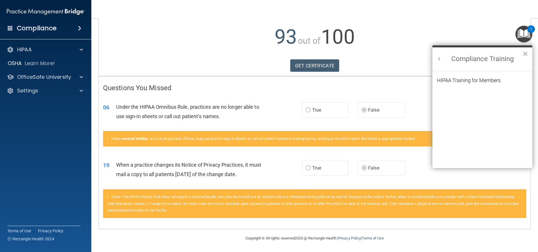
scroll to position [0, 0]
click at [440, 59] on button "Back to Resource Center Home" at bounding box center [440, 59] width 6 height 6
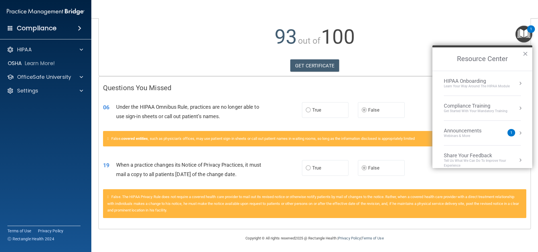
click at [500, 134] on div "Announcements Webinars & More" at bounding box center [474, 133] width 61 height 11
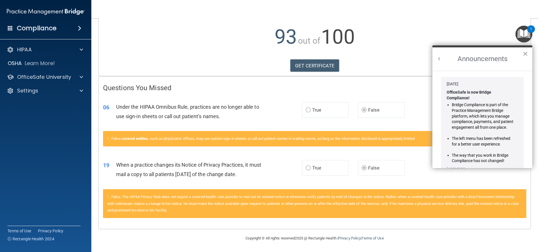
click at [525, 53] on button "×" at bounding box center [525, 53] width 5 height 9
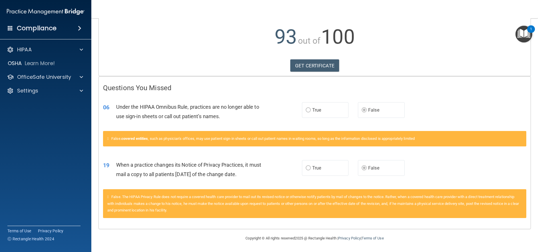
click at [528, 36] on img "Open Resource Center, 1 new notification" at bounding box center [524, 34] width 17 height 17
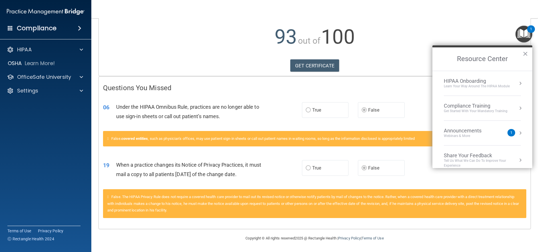
click at [473, 106] on div "Compliance Training" at bounding box center [476, 106] width 64 height 6
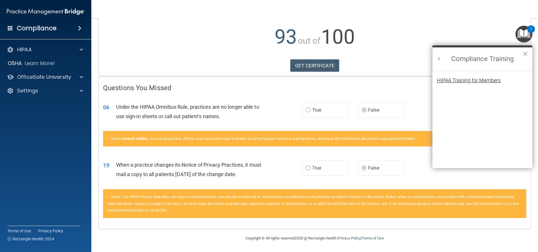
click at [471, 81] on div "HIPAA Training for Members" at bounding box center [469, 80] width 64 height 5
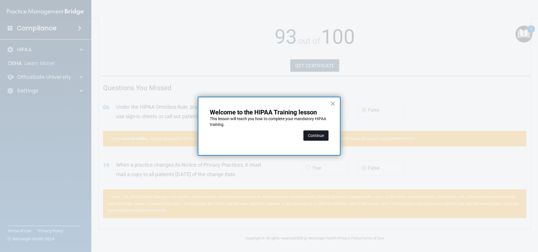
click at [314, 135] on button "Continue" at bounding box center [316, 136] width 25 height 10
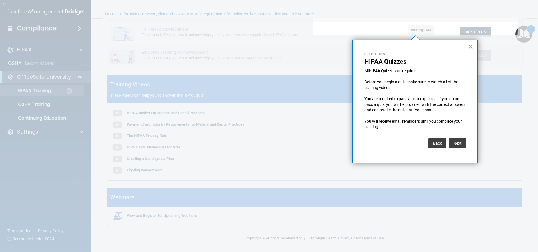
scroll to position [44, 0]
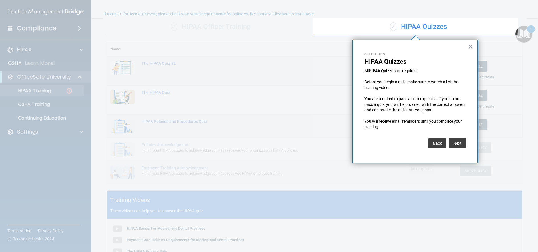
click at [470, 43] on button "×" at bounding box center [470, 46] width 5 height 9
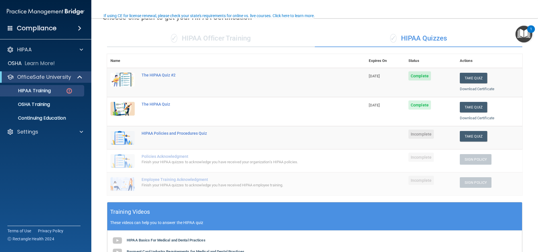
scroll to position [16, 0]
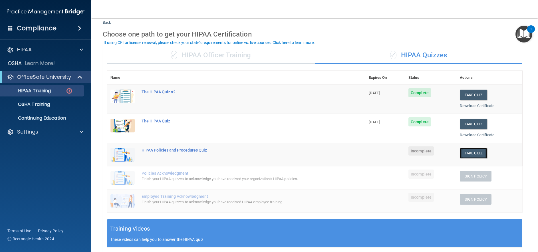
click at [461, 152] on button "Take Quiz" at bounding box center [473, 153] width 27 height 11
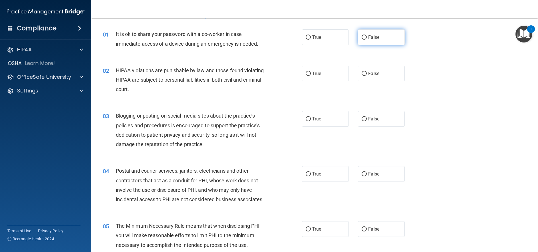
click at [362, 39] on input "False" at bounding box center [364, 37] width 5 height 4
radio input "true"
click at [306, 74] on input "True" at bounding box center [308, 74] width 5 height 4
radio input "true"
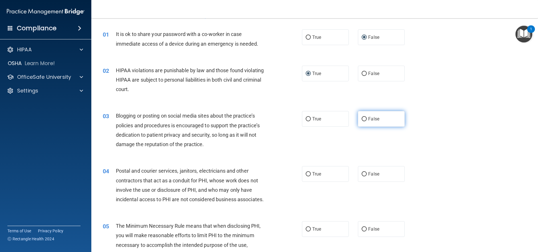
click at [367, 115] on label "False" at bounding box center [381, 119] width 47 height 16
click at [367, 117] on input "False" at bounding box center [364, 119] width 5 height 4
radio input "true"
click at [369, 175] on span "False" at bounding box center [374, 173] width 11 height 5
click at [366, 175] on input "False" at bounding box center [364, 174] width 5 height 4
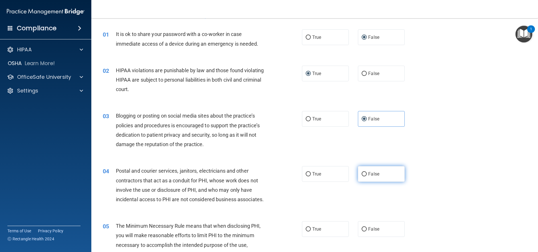
radio input "true"
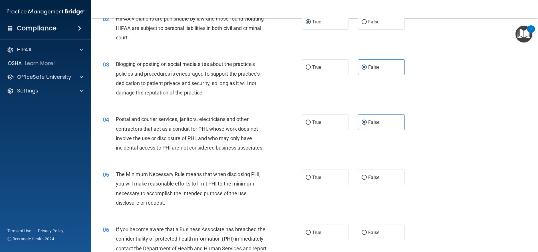
scroll to position [73, 0]
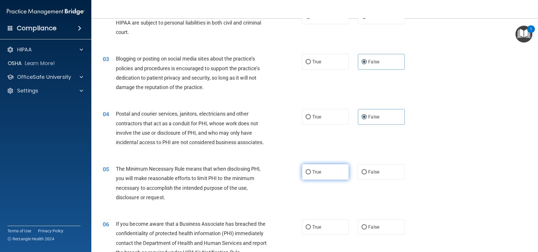
click at [313, 175] on span "True" at bounding box center [317, 171] width 9 height 5
click at [311, 175] on input "True" at bounding box center [308, 172] width 5 height 4
radio input "true"
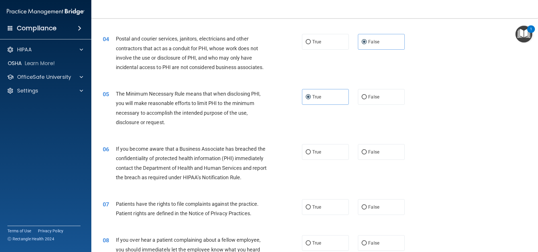
scroll to position [159, 0]
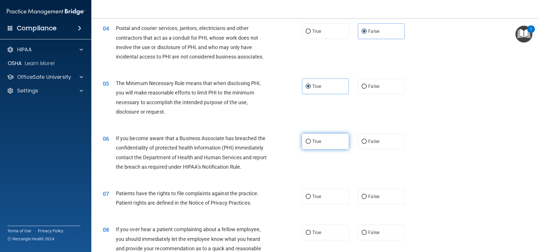
click at [307, 144] on input "True" at bounding box center [308, 142] width 5 height 4
radio input "true"
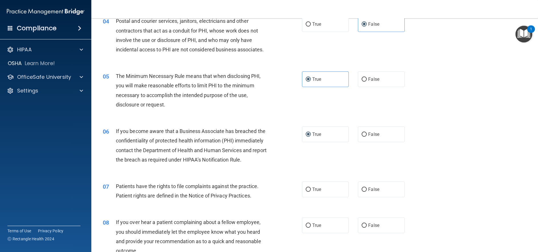
scroll to position [187, 0]
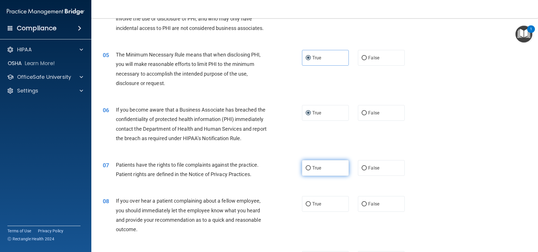
click at [314, 176] on label "True" at bounding box center [325, 168] width 47 height 16
click at [311, 171] on input "True" at bounding box center [308, 168] width 5 height 4
radio input "true"
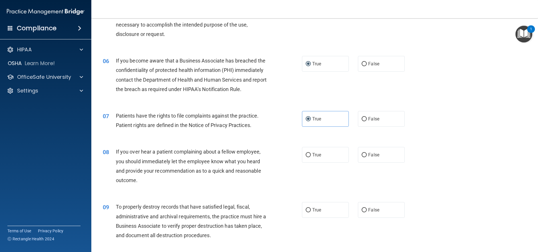
scroll to position [244, 0]
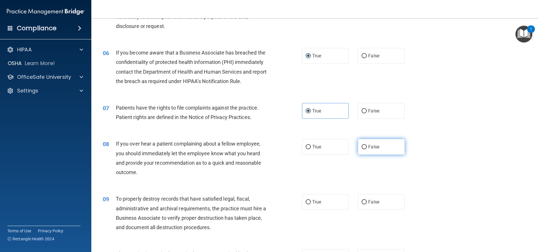
click at [362, 149] on input "False" at bounding box center [364, 147] width 5 height 4
radio input "true"
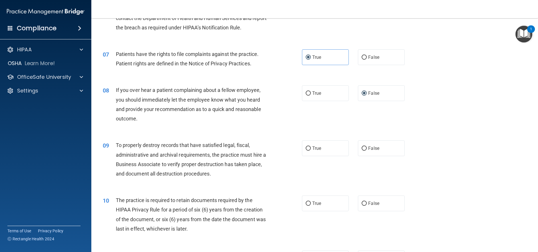
scroll to position [301, 0]
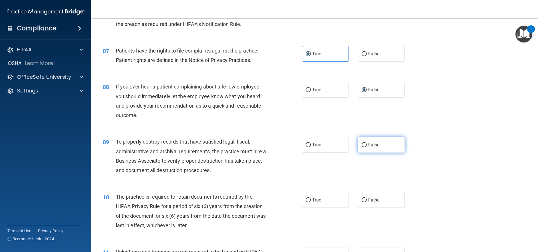
click at [362, 147] on input "False" at bounding box center [364, 145] width 5 height 4
radio input "true"
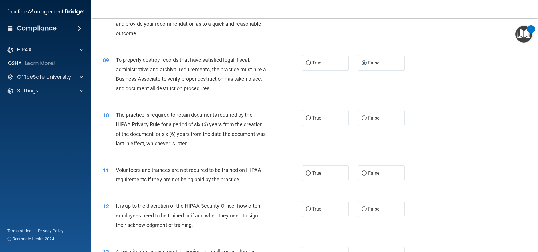
scroll to position [387, 0]
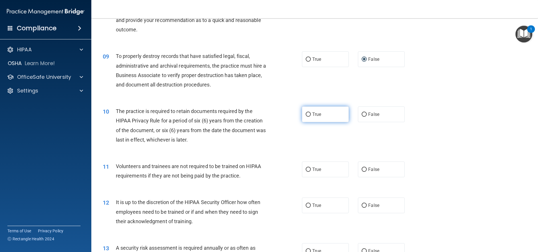
click at [306, 117] on input "True" at bounding box center [308, 115] width 5 height 4
radio input "true"
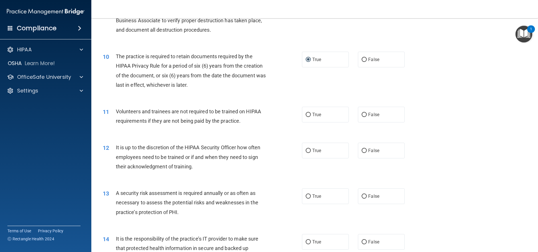
scroll to position [444, 0]
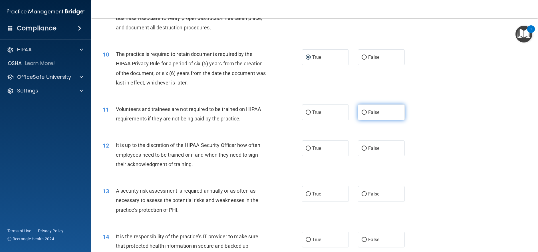
click at [363, 115] on input "False" at bounding box center [364, 113] width 5 height 4
radio input "true"
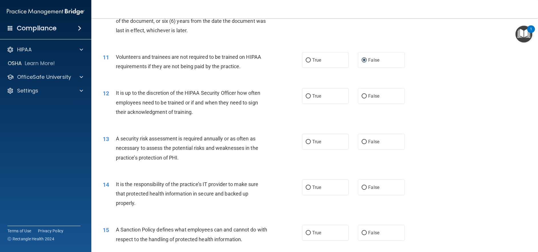
scroll to position [501, 0]
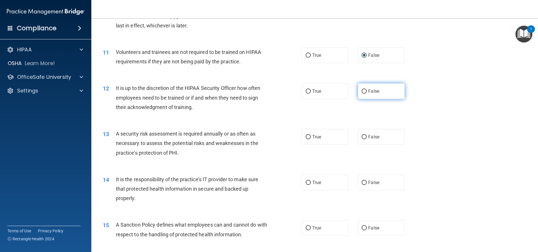
click at [365, 99] on label "False" at bounding box center [381, 91] width 47 height 16
click at [365, 94] on input "False" at bounding box center [364, 91] width 5 height 4
radio input "true"
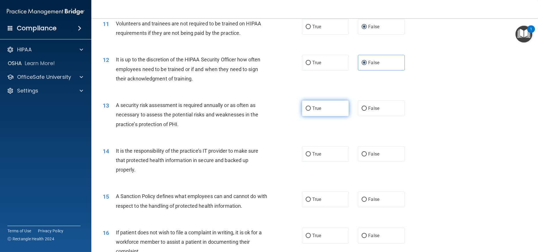
click at [306, 111] on input "True" at bounding box center [308, 109] width 5 height 4
radio input "true"
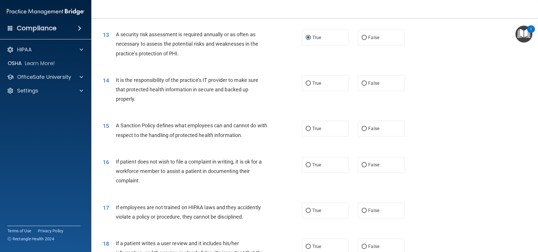
scroll to position [616, 0]
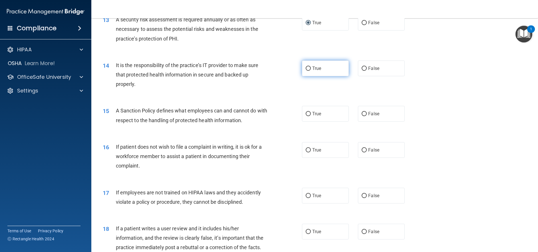
click at [308, 71] on input "True" at bounding box center [308, 69] width 5 height 4
radio input "true"
click at [369, 117] on span "False" at bounding box center [374, 113] width 11 height 5
click at [366, 116] on input "False" at bounding box center [364, 114] width 5 height 4
radio input "true"
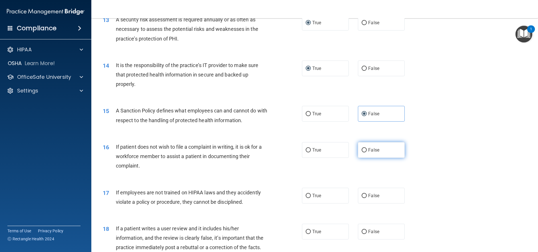
click at [369, 153] on span "False" at bounding box center [374, 149] width 11 height 5
click at [367, 153] on input "False" at bounding box center [364, 150] width 5 height 4
radio input "true"
click at [362, 198] on input "False" at bounding box center [364, 196] width 5 height 4
radio input "true"
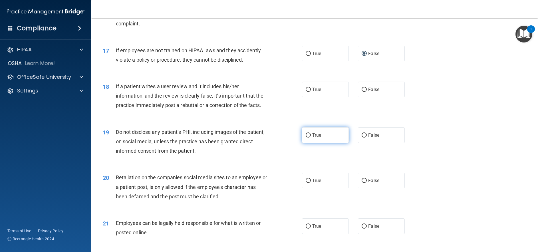
scroll to position [758, 0]
click at [370, 92] on span "False" at bounding box center [374, 88] width 11 height 5
click at [367, 91] on input "False" at bounding box center [364, 89] width 5 height 4
radio input "true"
click at [307, 137] on input "True" at bounding box center [308, 135] width 5 height 4
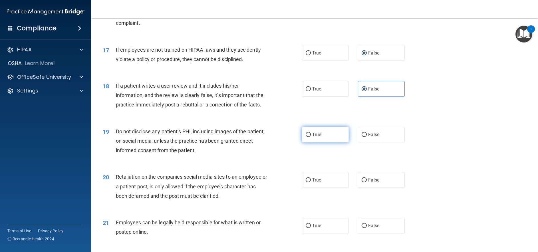
radio input "true"
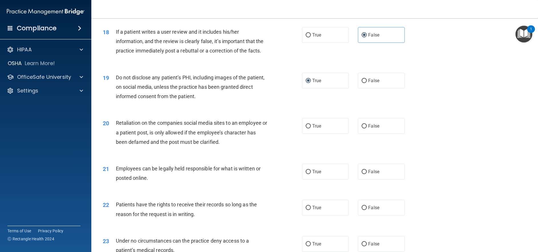
scroll to position [816, 0]
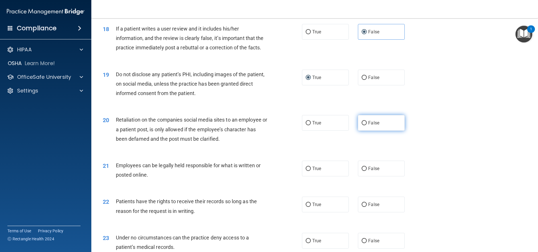
click at [362, 125] on input "False" at bounding box center [364, 123] width 5 height 4
radio input "true"
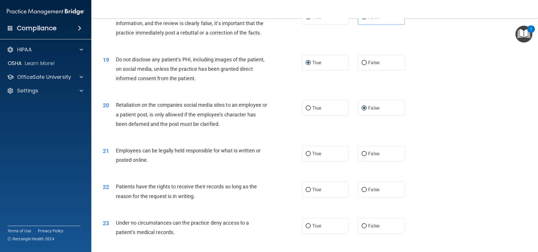
scroll to position [844, 0]
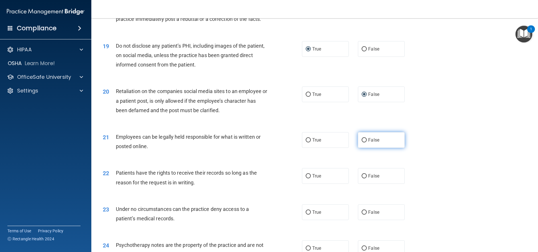
click at [362, 143] on input "False" at bounding box center [364, 140] width 5 height 4
radio input "true"
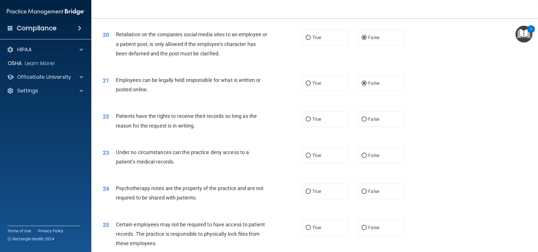
scroll to position [901, 0]
click at [308, 121] on input "True" at bounding box center [308, 119] width 5 height 4
radio input "true"
click at [314, 158] on span "True" at bounding box center [317, 155] width 9 height 5
click at [311, 158] on input "True" at bounding box center [308, 155] width 5 height 4
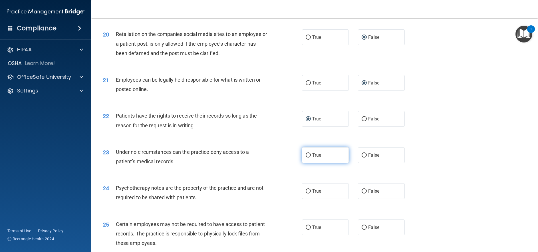
radio input "true"
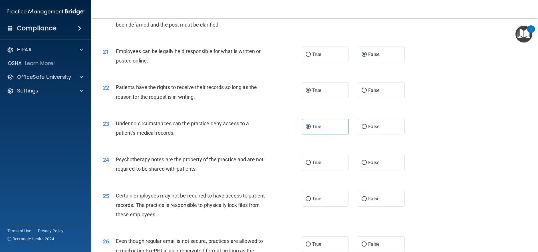
scroll to position [958, 0]
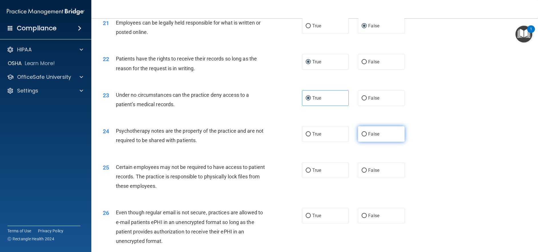
click at [369, 137] on span "False" at bounding box center [374, 133] width 11 height 5
click at [367, 137] on input "False" at bounding box center [364, 134] width 5 height 4
radio input "true"
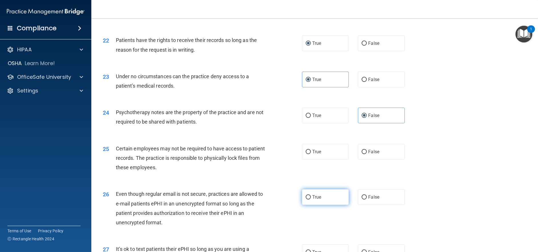
scroll to position [987, 0]
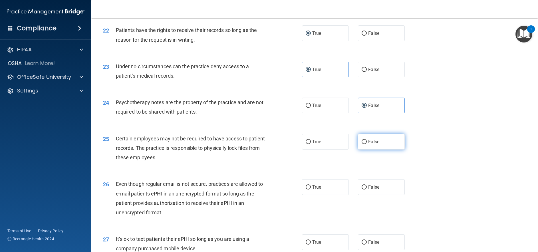
click at [369, 150] on label "False" at bounding box center [381, 142] width 47 height 16
click at [367, 144] on input "False" at bounding box center [364, 142] width 5 height 4
radio input "true"
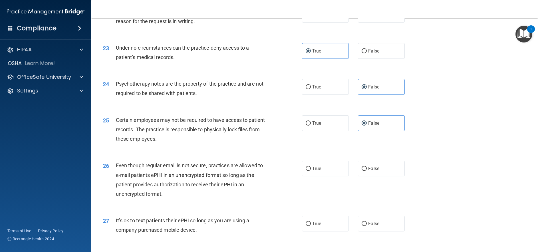
scroll to position [1016, 0]
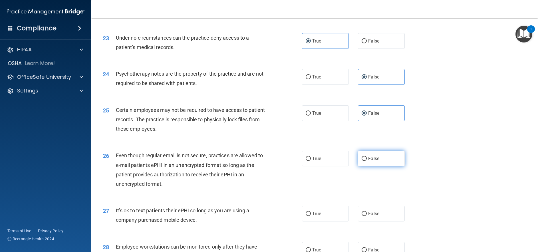
click at [362, 161] on input "False" at bounding box center [364, 159] width 5 height 4
radio input "true"
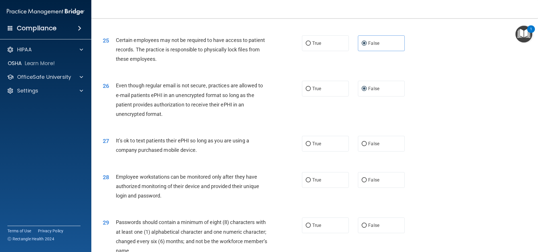
scroll to position [1101, 0]
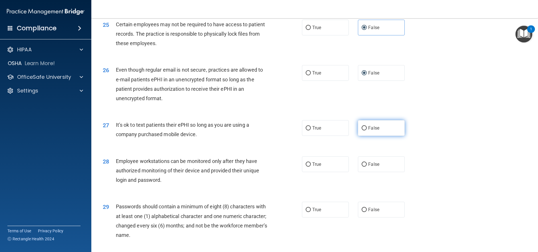
click at [365, 136] on label "False" at bounding box center [381, 128] width 47 height 16
click at [365, 131] on input "False" at bounding box center [364, 128] width 5 height 4
radio input "true"
click at [369, 167] on span "False" at bounding box center [374, 164] width 11 height 5
click at [366, 167] on input "False" at bounding box center [364, 165] width 5 height 4
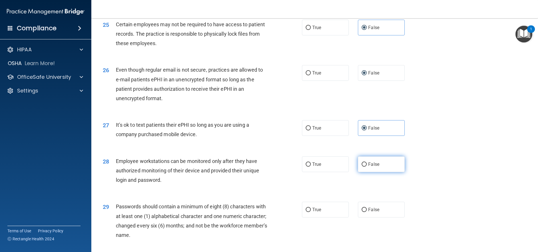
radio input "true"
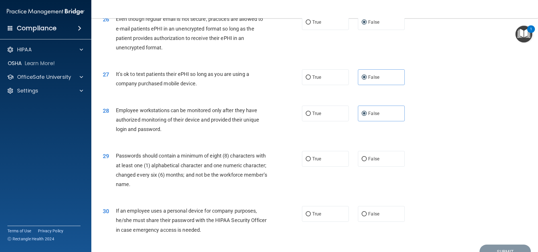
scroll to position [1158, 0]
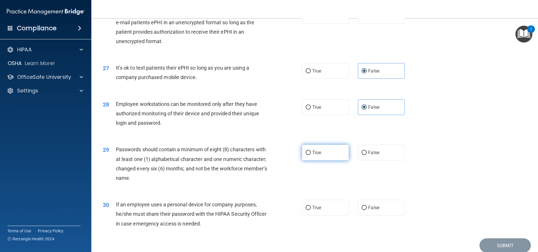
click at [308, 155] on input "True" at bounding box center [308, 153] width 5 height 4
radio input "true"
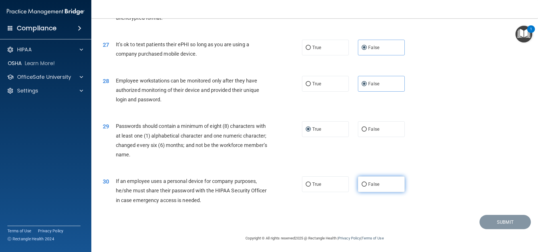
drag, startPoint x: 366, startPoint y: 197, endPoint x: 377, endPoint y: 199, distance: 10.6
click at [369, 187] on span "False" at bounding box center [374, 184] width 11 height 5
click at [366, 187] on input "False" at bounding box center [364, 185] width 5 height 4
radio input "true"
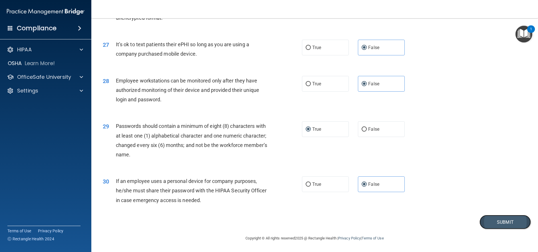
click at [495, 219] on button "Submit" at bounding box center [505, 222] width 51 height 15
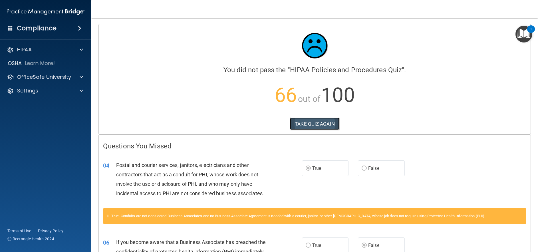
click at [302, 122] on button "TAKE QUIZ AGAIN" at bounding box center [314, 124] width 49 height 13
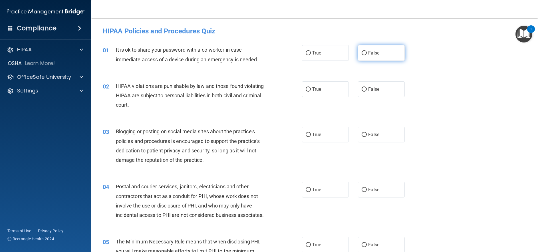
click at [364, 54] on input "False" at bounding box center [364, 53] width 5 height 4
radio input "true"
click at [308, 85] on label "True" at bounding box center [325, 89] width 47 height 16
click at [308, 87] on input "True" at bounding box center [308, 89] width 5 height 4
radio input "true"
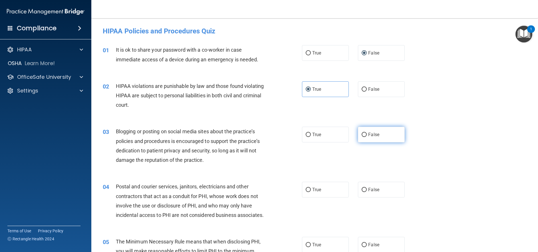
click at [361, 131] on label "False" at bounding box center [381, 135] width 47 height 16
click at [362, 133] on input "False" at bounding box center [364, 135] width 5 height 4
radio input "true"
click at [310, 187] on label "True" at bounding box center [325, 190] width 47 height 16
click at [310, 188] on input "True" at bounding box center [308, 190] width 5 height 4
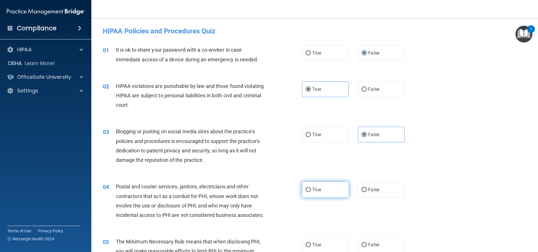
radio input "true"
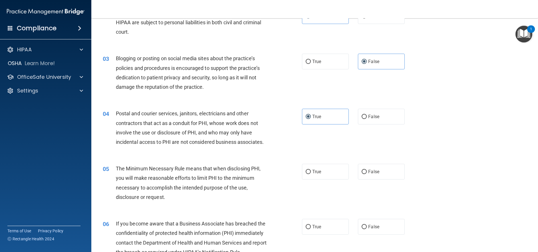
scroll to position [86, 0]
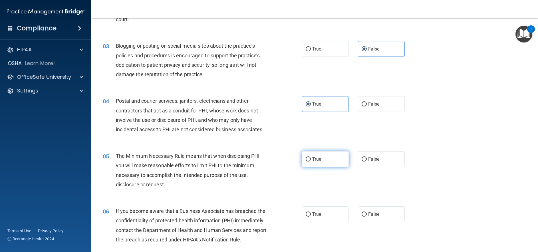
click at [309, 167] on label "True" at bounding box center [325, 159] width 47 height 16
click at [360, 221] on label "False" at bounding box center [381, 215] width 47 height 16
click at [362, 217] on input "False" at bounding box center [364, 215] width 5 height 4
radio input "true"
click at [307, 162] on input "True" at bounding box center [308, 159] width 5 height 4
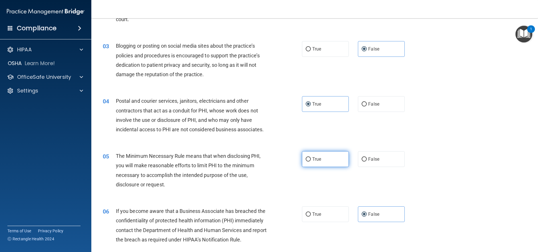
radio input "true"
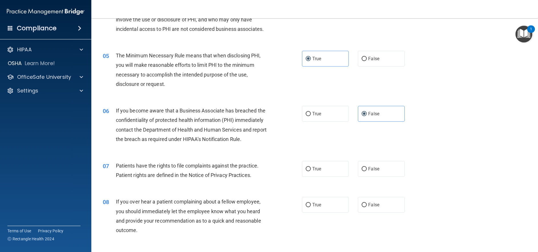
scroll to position [200, 0]
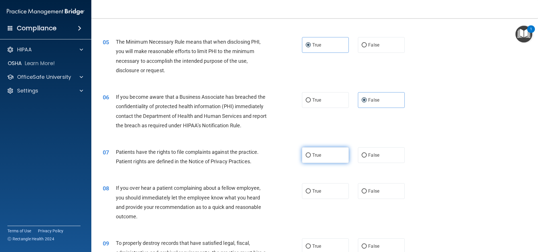
click at [306, 158] on input "True" at bounding box center [308, 155] width 5 height 4
radio input "true"
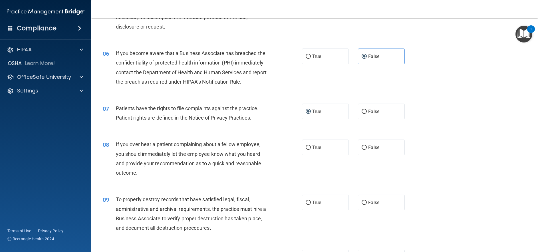
scroll to position [257, 0]
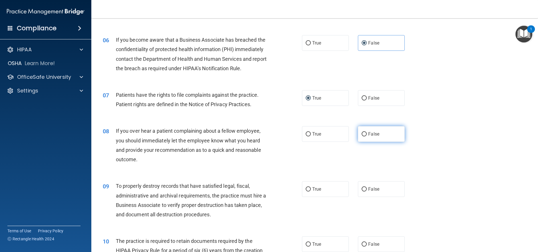
click at [363, 137] on input "False" at bounding box center [364, 134] width 5 height 4
radio input "true"
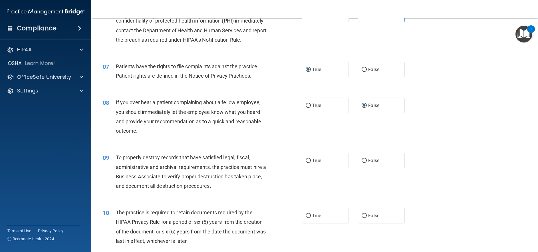
scroll to position [314, 0]
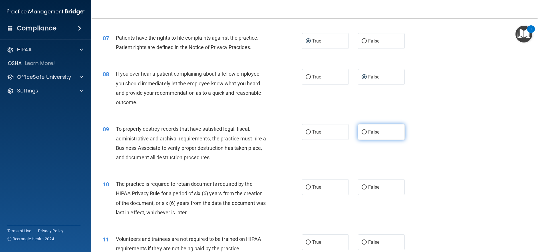
drag, startPoint x: 374, startPoint y: 149, endPoint x: 365, endPoint y: 157, distance: 12.2
click at [374, 135] on span "False" at bounding box center [374, 131] width 11 height 5
click at [367, 135] on input "False" at bounding box center [364, 132] width 5 height 4
radio input "true"
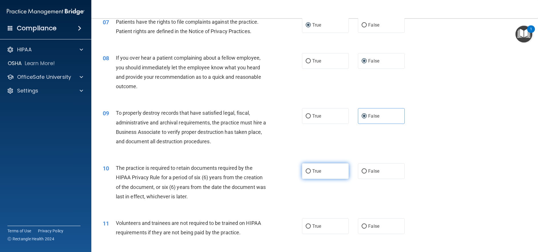
scroll to position [343, 0]
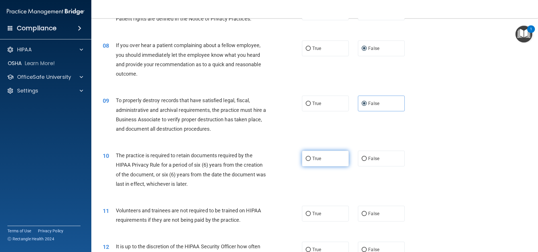
click at [313, 161] on span "True" at bounding box center [317, 158] width 9 height 5
click at [311, 161] on input "True" at bounding box center [308, 159] width 5 height 4
radio input "true"
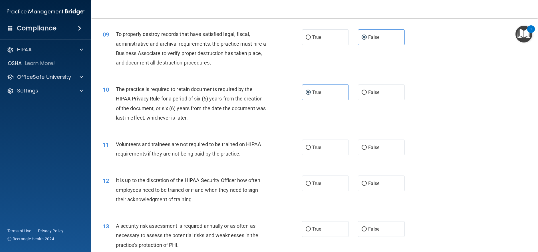
scroll to position [429, 0]
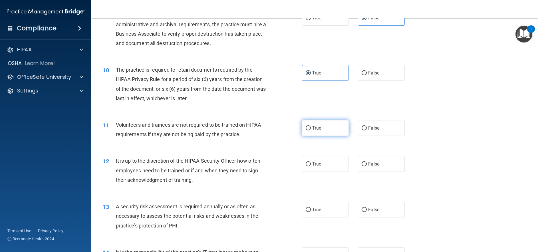
click at [314, 131] on span "True" at bounding box center [317, 127] width 9 height 5
click at [311, 131] on input "True" at bounding box center [308, 128] width 5 height 4
radio input "true"
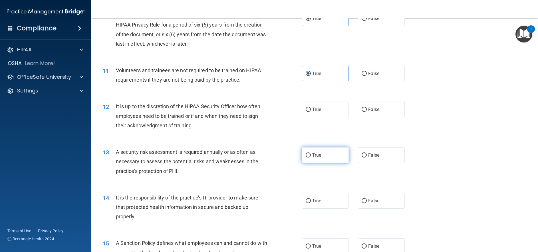
scroll to position [486, 0]
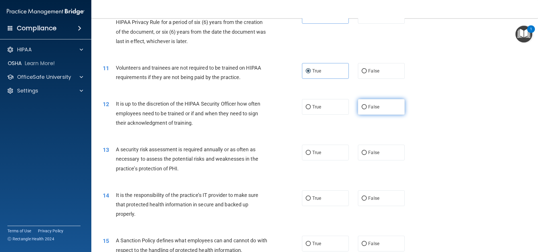
click at [375, 115] on label "False" at bounding box center [381, 107] width 47 height 16
click at [367, 109] on input "False" at bounding box center [364, 107] width 5 height 4
radio input "true"
click at [303, 161] on label "True" at bounding box center [325, 153] width 47 height 16
click at [306, 155] on input "True" at bounding box center [308, 153] width 5 height 4
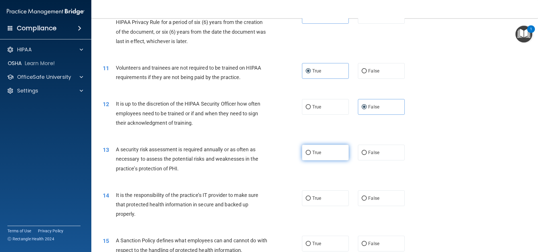
radio input "true"
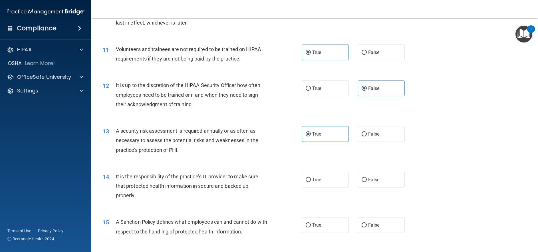
scroll to position [514, 0]
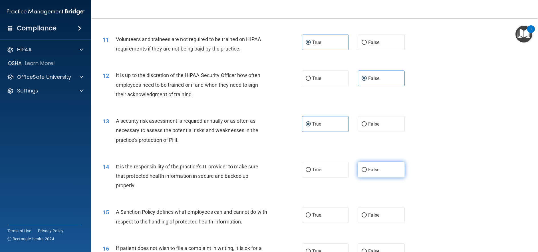
click at [365, 178] on label "False" at bounding box center [381, 170] width 47 height 16
click at [365, 172] on input "False" at bounding box center [364, 170] width 5 height 4
radio input "true"
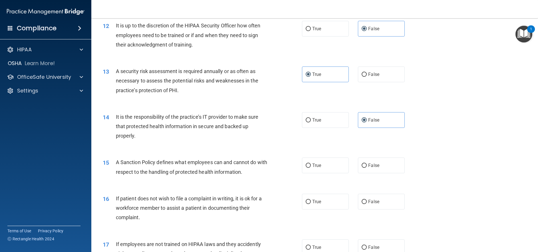
scroll to position [571, 0]
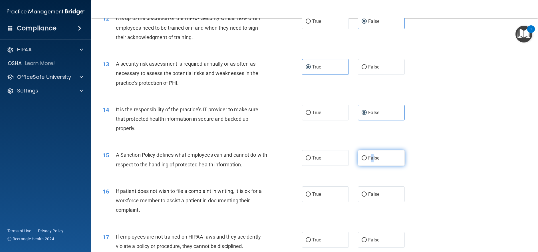
click at [370, 161] on span "False" at bounding box center [374, 157] width 11 height 5
click at [365, 166] on label "False" at bounding box center [381, 158] width 47 height 16
click at [365, 161] on input "False" at bounding box center [364, 158] width 5 height 4
radio input "true"
click at [308, 197] on input "True" at bounding box center [308, 195] width 5 height 4
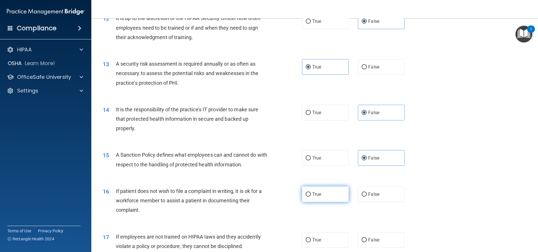
radio input "true"
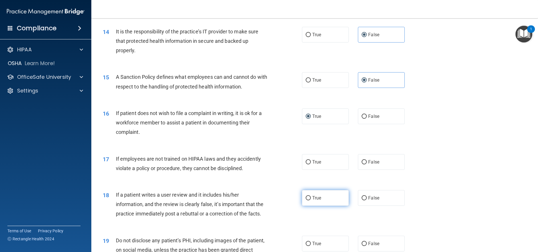
scroll to position [657, 0]
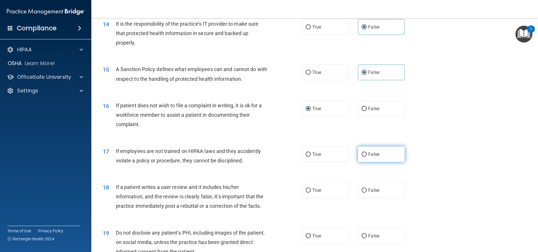
click at [369, 157] on span "False" at bounding box center [374, 154] width 11 height 5
click at [367, 157] on input "False" at bounding box center [364, 155] width 5 height 4
radio input "true"
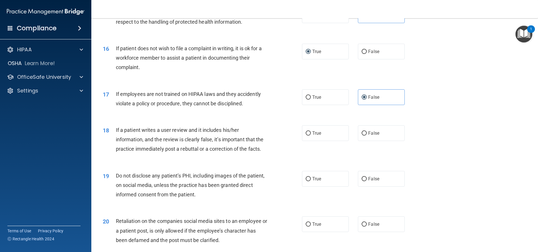
scroll to position [743, 0]
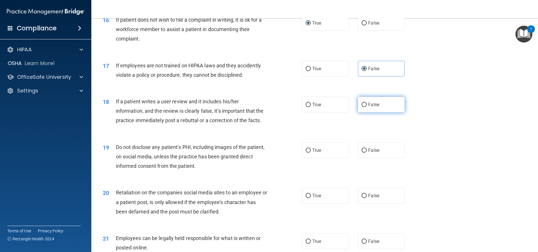
click at [362, 107] on input "False" at bounding box center [364, 105] width 5 height 4
radio input "true"
click at [324, 158] on label "True" at bounding box center [325, 151] width 47 height 16
click at [311, 153] on input "True" at bounding box center [308, 151] width 5 height 4
radio input "true"
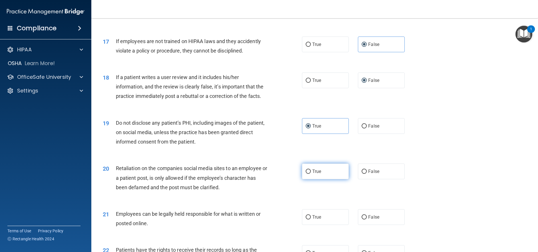
scroll to position [828, 0]
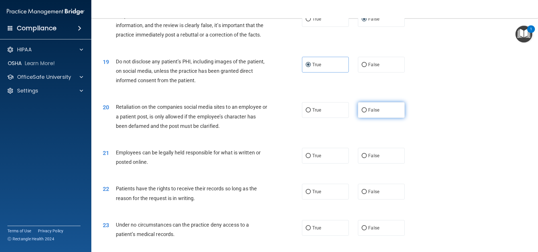
click at [362, 113] on input "False" at bounding box center [364, 110] width 5 height 4
radio input "true"
click at [318, 159] on span "True" at bounding box center [317, 155] width 9 height 5
click at [311, 158] on input "True" at bounding box center [308, 156] width 5 height 4
radio input "true"
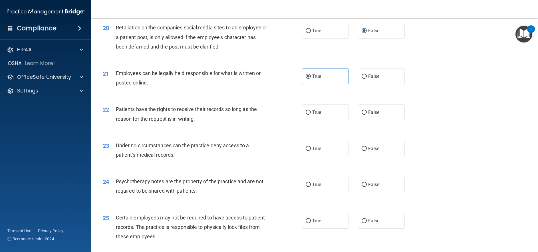
scroll to position [914, 0]
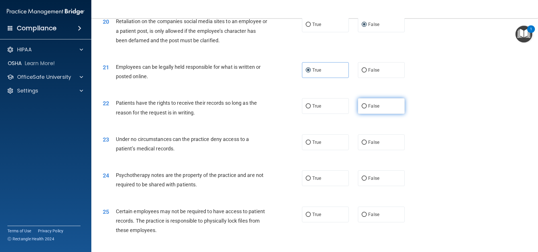
click at [369, 109] on span "False" at bounding box center [374, 105] width 11 height 5
click at [367, 109] on input "False" at bounding box center [364, 106] width 5 height 4
radio input "true"
click at [366, 150] on label "False" at bounding box center [381, 143] width 47 height 16
click at [366, 145] on input "False" at bounding box center [364, 143] width 5 height 4
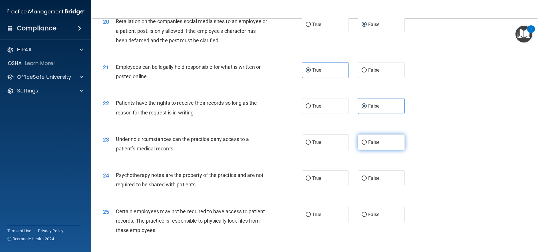
radio input "true"
click at [310, 186] on label "True" at bounding box center [325, 179] width 47 height 16
click at [310, 181] on input "True" at bounding box center [308, 179] width 5 height 4
radio input "true"
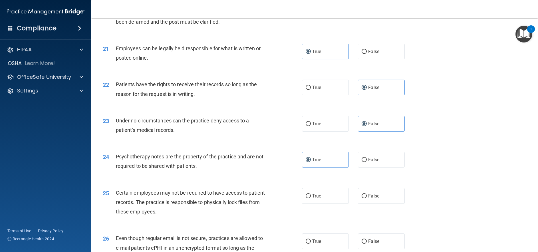
scroll to position [943, 0]
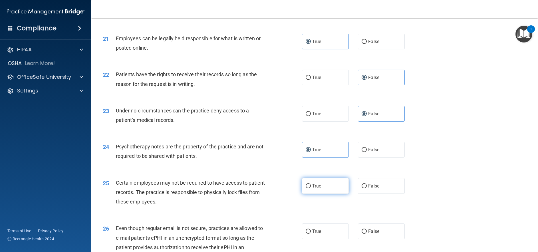
click at [302, 194] on label "True" at bounding box center [325, 186] width 47 height 16
click at [306, 189] on input "True" at bounding box center [308, 186] width 5 height 4
radio input "true"
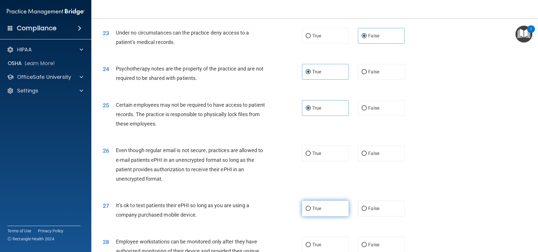
scroll to position [1028, 0]
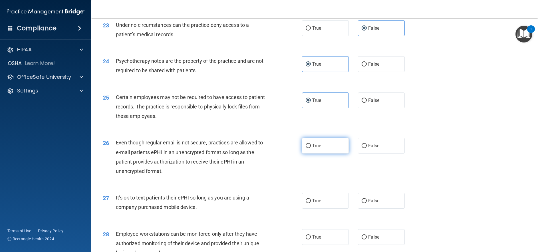
click at [307, 148] on input "True" at bounding box center [308, 146] width 5 height 4
radio input "true"
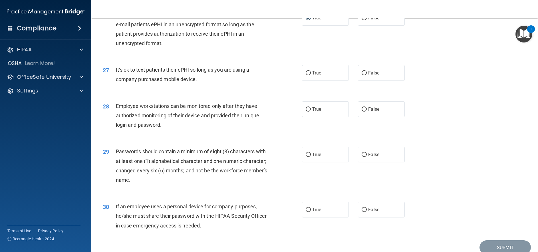
scroll to position [1171, 0]
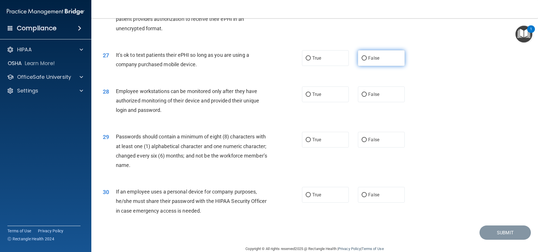
click at [369, 61] on span "False" at bounding box center [374, 57] width 11 height 5
click at [367, 61] on input "False" at bounding box center [364, 58] width 5 height 4
radio input "true"
click at [308, 142] on input "True" at bounding box center [308, 140] width 5 height 4
radio input "true"
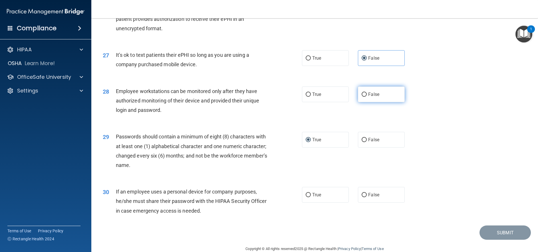
click at [369, 97] on span "False" at bounding box center [374, 94] width 11 height 5
click at [367, 97] on input "False" at bounding box center [364, 95] width 5 height 4
radio input "true"
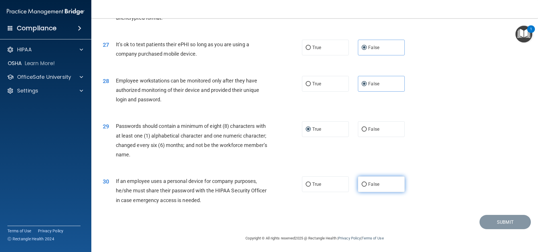
scroll to position [1201, 0]
click at [362, 183] on input "False" at bounding box center [364, 185] width 5 height 4
radio input "true"
click at [482, 220] on button "Submit" at bounding box center [505, 222] width 51 height 15
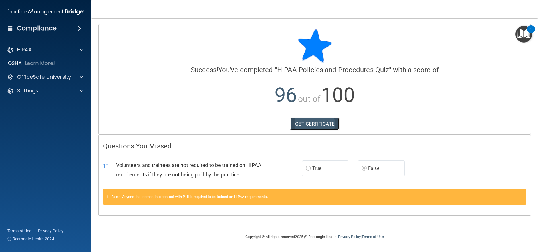
click at [320, 121] on link "GET CERTIFICATE" at bounding box center [315, 124] width 49 height 13
click at [313, 123] on link "GET CERTIFICATE" at bounding box center [315, 124] width 49 height 13
click at [79, 51] on div at bounding box center [80, 49] width 14 height 7
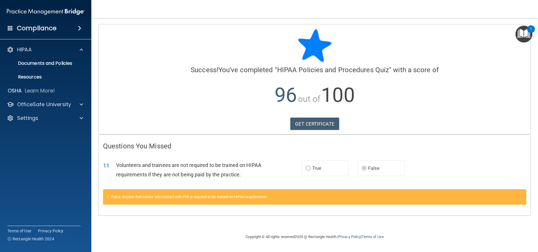
click at [523, 31] on img "Open Resource Center, 1 new notification" at bounding box center [524, 34] width 17 height 17
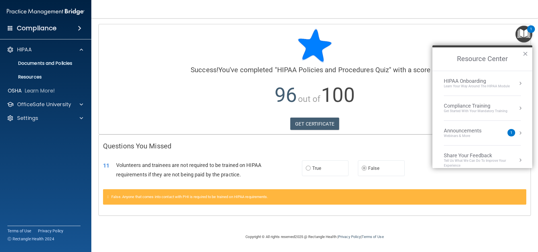
click at [474, 106] on div "Compliance Training" at bounding box center [476, 106] width 64 height 6
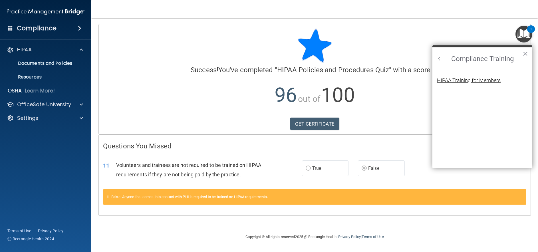
click at [472, 79] on div "HIPAA Training for Members" at bounding box center [469, 80] width 64 height 5
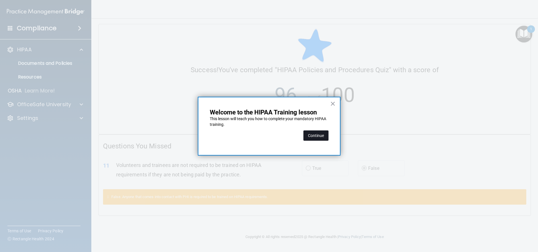
click at [315, 134] on button "Continue" at bounding box center [316, 136] width 25 height 10
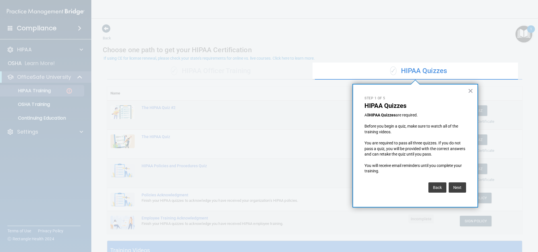
drag, startPoint x: 470, startPoint y: 89, endPoint x: 475, endPoint y: 94, distance: 6.9
click at [469, 90] on button "×" at bounding box center [470, 90] width 5 height 9
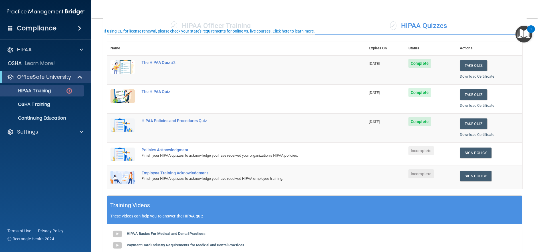
scroll to position [57, 0]
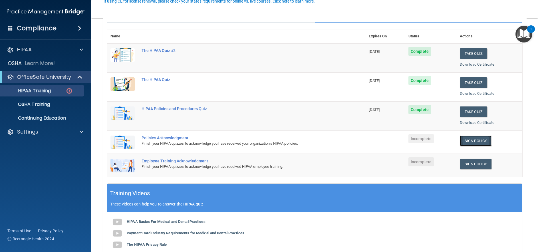
click at [465, 140] on link "Sign Policy" at bounding box center [476, 141] width 32 height 11
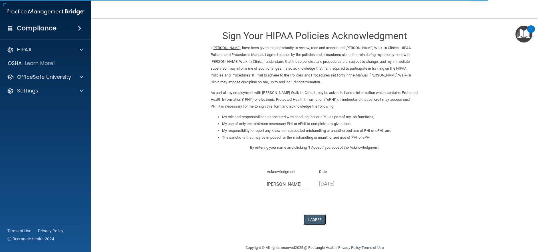
click at [314, 219] on button "I Agree" at bounding box center [315, 220] width 23 height 11
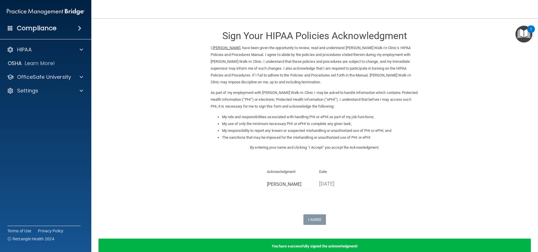
click at [519, 38] on img "Open Resource Center, 1 new notification" at bounding box center [524, 34] width 17 height 17
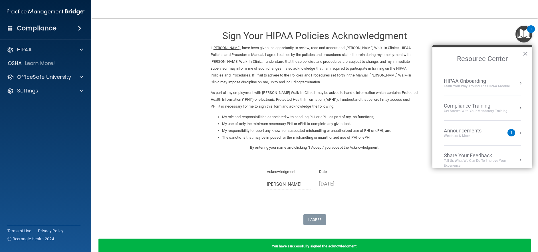
click at [421, 108] on div "I, [PERSON_NAME] , have been given the opportunity to review, read and understa…" at bounding box center [315, 79] width 217 height 69
click at [526, 54] on button "×" at bounding box center [525, 53] width 5 height 9
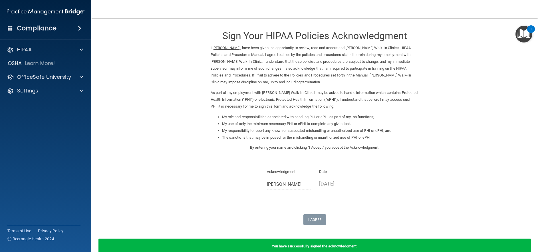
click at [523, 31] on img "Open Resource Center, 1 new notification" at bounding box center [524, 34] width 17 height 17
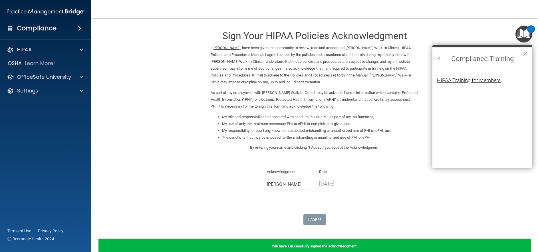
click at [451, 81] on div "HIPAA Training for Members" at bounding box center [469, 80] width 64 height 5
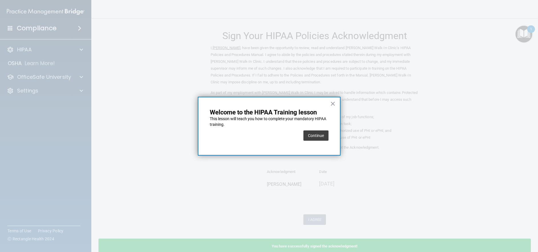
click at [314, 135] on button "Continue" at bounding box center [316, 136] width 25 height 10
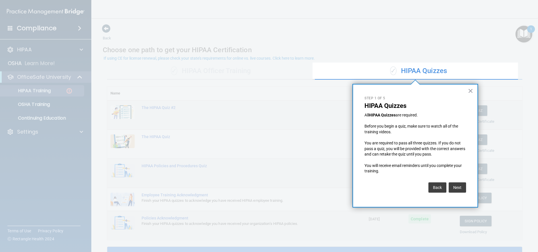
click at [469, 88] on button "×" at bounding box center [470, 90] width 5 height 9
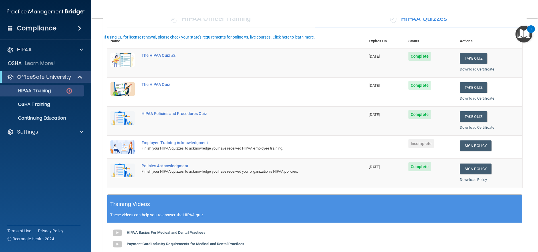
scroll to position [57, 0]
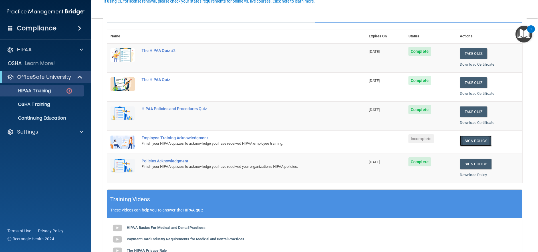
click at [470, 139] on link "Sign Policy" at bounding box center [476, 141] width 32 height 11
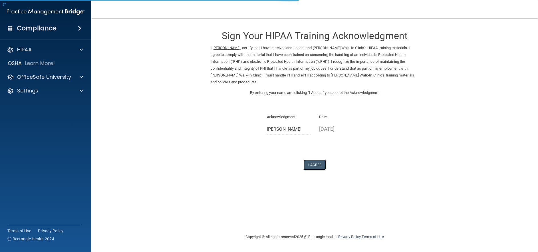
click at [323, 163] on button "I Agree" at bounding box center [315, 165] width 23 height 11
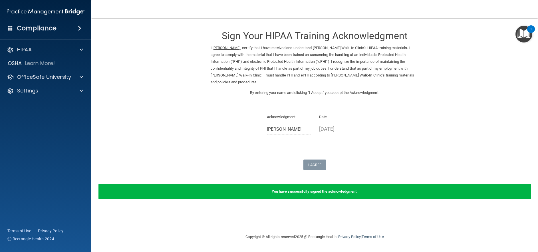
click at [526, 35] on img "Open Resource Center, 1 new notification" at bounding box center [524, 34] width 17 height 17
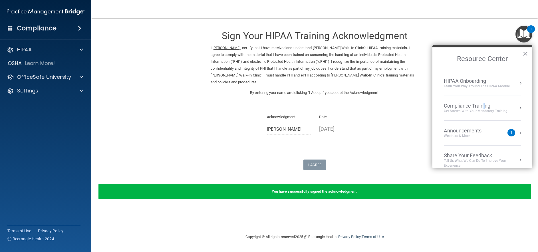
click at [485, 105] on div "Compliance Training" at bounding box center [476, 106] width 64 height 6
